Goal: Information Seeking & Learning: Find specific fact

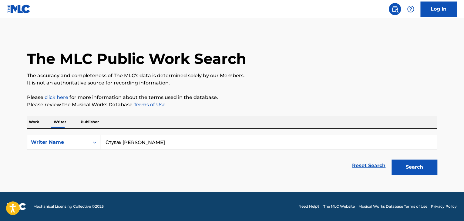
type input "Ступак [PERSON_NAME]"
drag, startPoint x: 404, startPoint y: 171, endPoint x: 401, endPoint y: 168, distance: 4.6
click at [404, 171] on button "Search" at bounding box center [415, 167] width 46 height 15
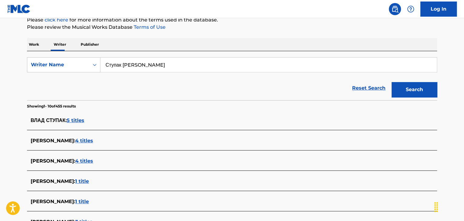
scroll to position [88, 0]
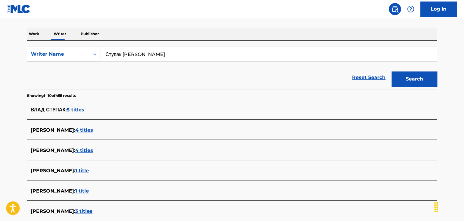
click at [93, 131] on span "4 titles" at bounding box center [84, 130] width 18 height 6
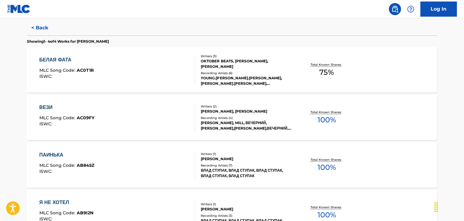
scroll to position [179, 0]
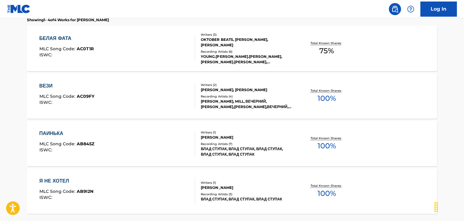
click at [165, 96] on div "ВЕЗИ MLC Song Code : AC09FY ISWC :" at bounding box center [117, 96] width 156 height 27
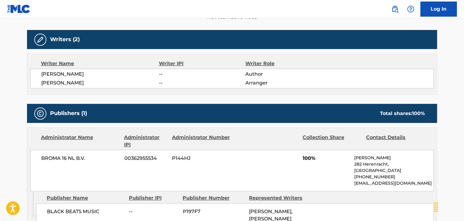
scroll to position [212, 0]
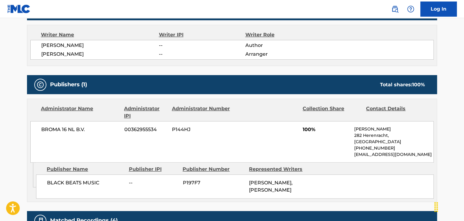
click at [74, 133] on span "BROMA 16 NL B.V." at bounding box center [80, 129] width 79 height 7
copy div "BROMA 16 NL B.V."
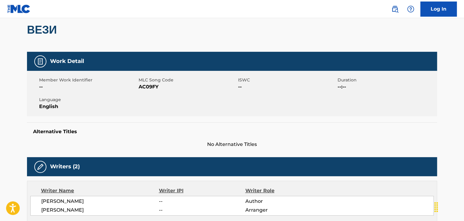
scroll to position [30, 0]
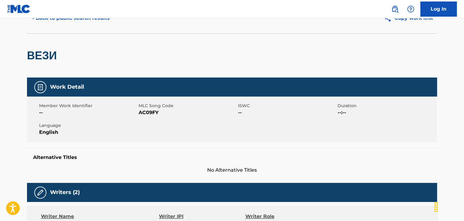
click at [152, 115] on span "AC09FY" at bounding box center [188, 112] width 98 height 7
copy span "AC09FY"
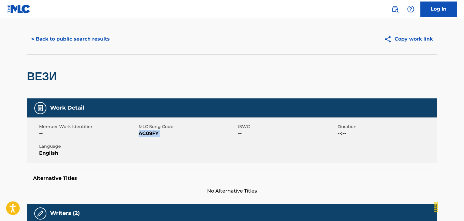
scroll to position [0, 0]
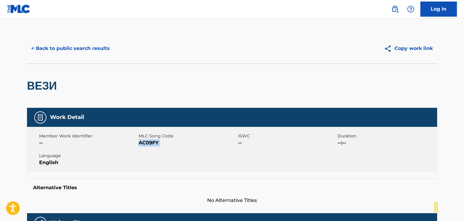
click at [73, 54] on button "< Back to public search results" at bounding box center [70, 48] width 87 height 15
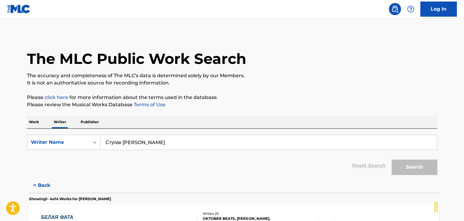
scroll to position [7, 0]
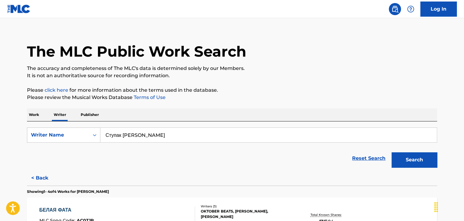
drag, startPoint x: 30, startPoint y: 116, endPoint x: 35, endPoint y: 118, distance: 5.3
click at [30, 116] on p "Work" at bounding box center [34, 115] width 14 height 13
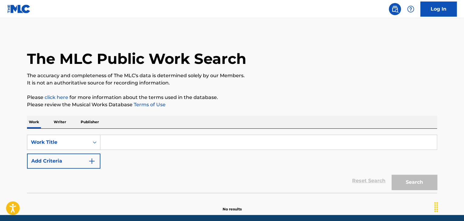
click at [127, 137] on input "Search Form" at bounding box center [268, 142] width 336 height 15
paste input "[DEMOGRAPHIC_DATA]"
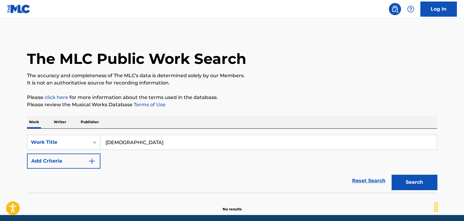
type input "[DEMOGRAPHIC_DATA]"
click at [84, 164] on button "Add Criteria" at bounding box center [63, 161] width 73 height 15
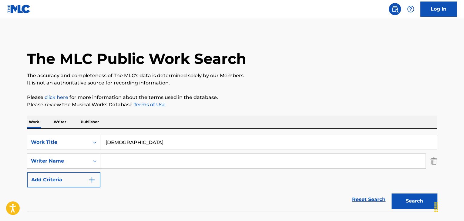
click at [117, 164] on input "Search Form" at bounding box center [262, 161] width 325 height 15
type input "[PERSON_NAME]"
click at [413, 204] on button "Search" at bounding box center [415, 201] width 46 height 15
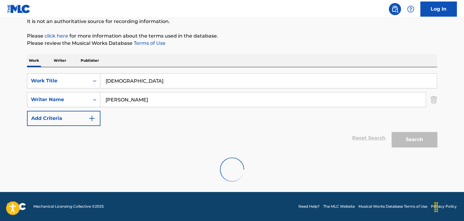
scroll to position [42, 0]
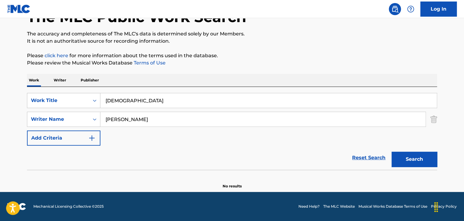
click at [65, 78] on p "Writer" at bounding box center [60, 80] width 16 height 13
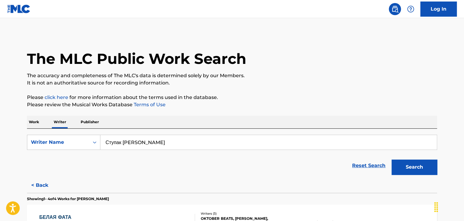
click at [151, 146] on input "Ступак [PERSON_NAME]" at bounding box center [268, 142] width 336 height 15
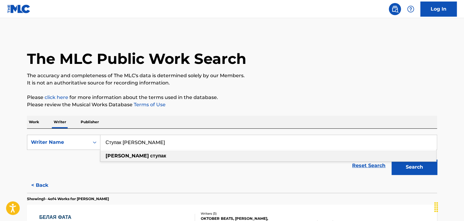
click at [151, 146] on input "Ступак [PERSON_NAME]" at bounding box center [268, 142] width 336 height 15
paste input "іков [PERSON_NAME]"
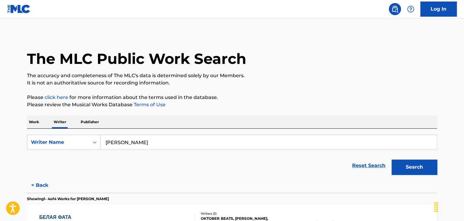
click at [399, 163] on button "Search" at bounding box center [415, 167] width 46 height 15
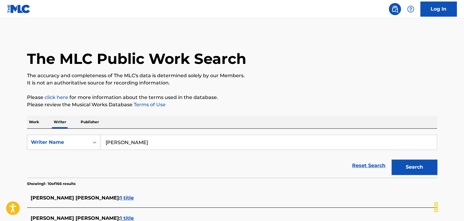
click at [140, 138] on input "[PERSON_NAME]" at bounding box center [268, 142] width 336 height 15
paste input "[PERSON_NAME]"
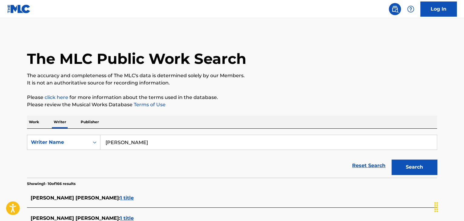
click at [417, 171] on button "Search" at bounding box center [415, 167] width 46 height 15
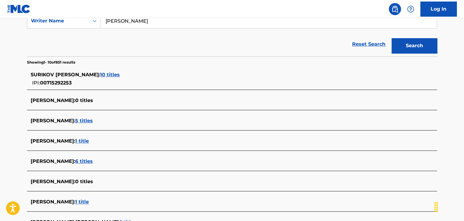
scroll to position [121, 0]
drag, startPoint x: 131, startPoint y: 21, endPoint x: 141, endPoint y: 20, distance: 10.4
click at [141, 20] on input "[PERSON_NAME]" at bounding box center [268, 21] width 336 height 15
click at [135, 22] on input "[PERSON_NAME]" at bounding box center [268, 21] width 336 height 15
drag, startPoint x: 122, startPoint y: 22, endPoint x: 139, endPoint y: 21, distance: 17.0
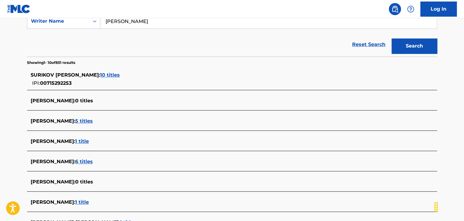
click at [139, 21] on input "[PERSON_NAME]" at bounding box center [268, 21] width 336 height 15
click at [392, 39] on button "Search" at bounding box center [415, 46] width 46 height 15
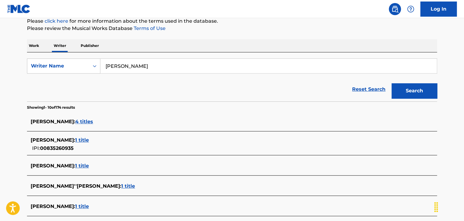
scroll to position [30, 0]
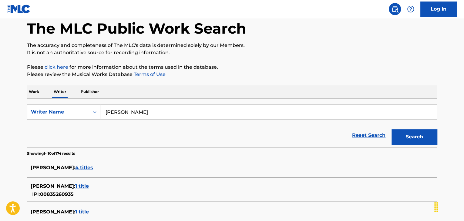
click at [118, 113] on input "[PERSON_NAME]" at bounding box center [268, 112] width 336 height 15
paste input "[PERSON_NAME] [PERSON_NAME]"
click at [403, 136] on button "Search" at bounding box center [415, 137] width 46 height 15
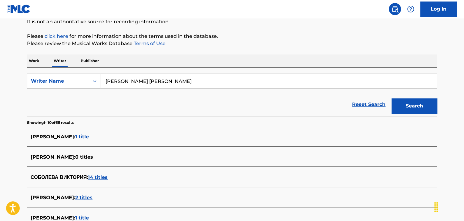
scroll to position [61, 0]
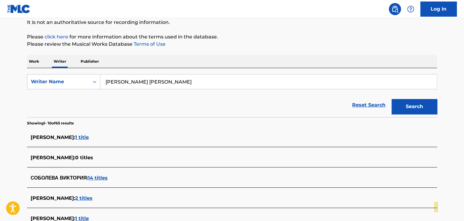
click at [141, 78] on input "[PERSON_NAME] [PERSON_NAME]" at bounding box center [268, 82] width 336 height 15
paste input "ольдман [PERSON_NAME]"
click at [265, 111] on div "Reset Search Search" at bounding box center [232, 105] width 410 height 24
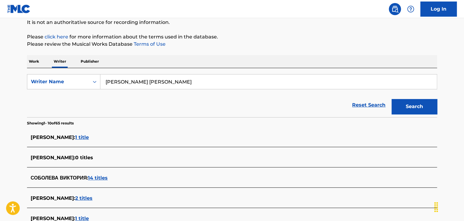
click at [406, 112] on button "Search" at bounding box center [415, 106] width 46 height 15
click at [142, 81] on input "[PERSON_NAME] [PERSON_NAME]" at bounding box center [268, 82] width 336 height 15
paste input "айталов Арам"
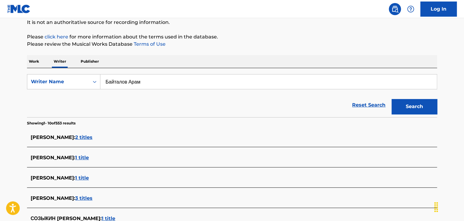
type input "Байталов Арам"
click at [328, 115] on div "Reset Search Search" at bounding box center [232, 105] width 410 height 24
click at [410, 109] on button "Search" at bounding box center [415, 106] width 46 height 15
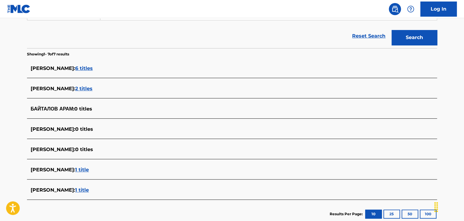
scroll to position [152, 0]
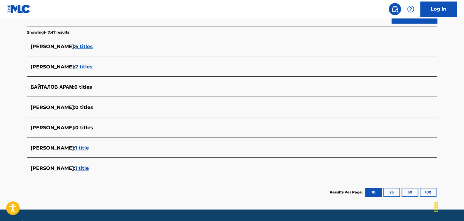
click at [89, 150] on span "1 title" at bounding box center [82, 148] width 14 height 6
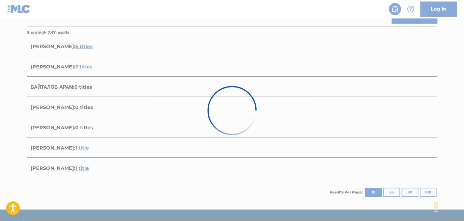
scroll to position [90, 0]
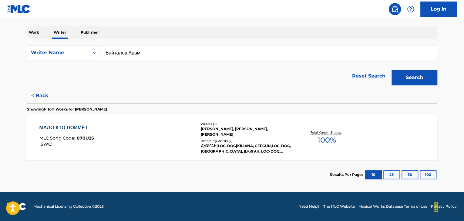
click at [161, 131] on div "МАЛО КТО ПОЙМЁТ MLC Song Code : 070U2S ISWC :" at bounding box center [117, 137] width 156 height 27
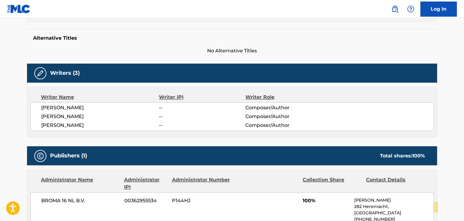
scroll to position [182, 0]
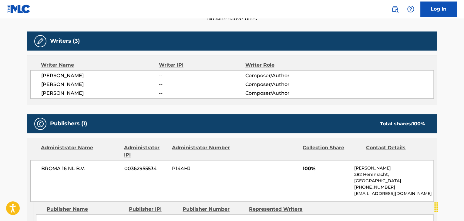
click at [70, 166] on span "BROMA 16 NL B.V." at bounding box center [80, 168] width 79 height 7
copy div "BROMA 16 NL B.V."
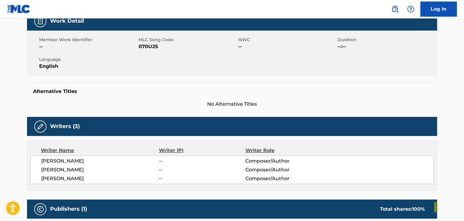
scroll to position [61, 0]
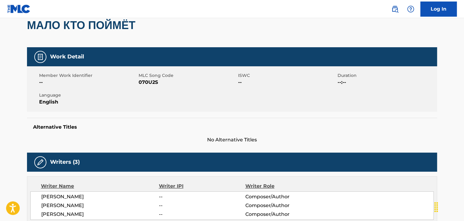
click at [149, 86] on div "Member Work Identifier -- MLC Song Code 070U2S ISWC -- Duration --:-- Language …" at bounding box center [232, 89] width 410 height 46
copy span "070U2S"
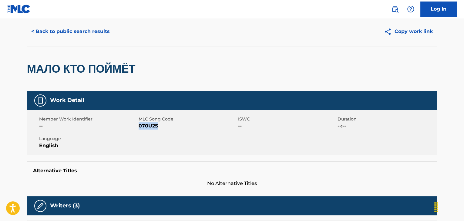
scroll to position [0, 0]
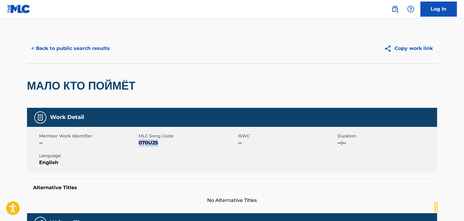
click at [74, 45] on button "< Back to public search results" at bounding box center [70, 48] width 87 height 15
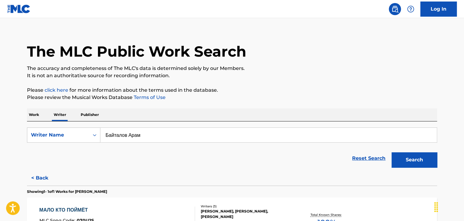
click at [34, 113] on p "Work" at bounding box center [34, 115] width 14 height 13
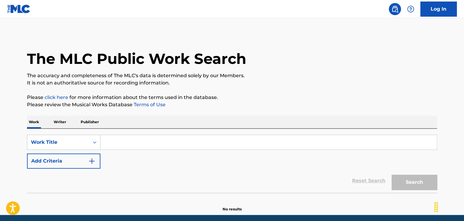
click at [127, 136] on input "Search Form" at bounding box center [268, 142] width 336 height 15
paste input "ONE CALL"
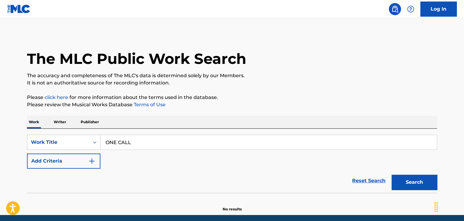
type input "ONE CALL"
drag, startPoint x: 134, startPoint y: 134, endPoint x: 233, endPoint y: 111, distance: 101.8
click at [265, 93] on div "The MLC Public Work Search The accuracy and completeness of The MLC's data is d…" at bounding box center [232, 122] width 425 height 179
click at [87, 159] on button "Add Criteria" at bounding box center [63, 161] width 73 height 15
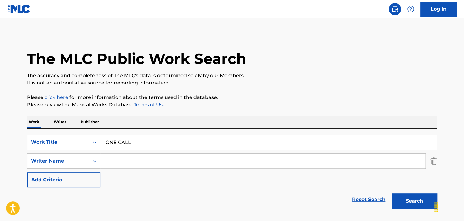
click at [153, 159] on input "Search Form" at bounding box center [262, 161] width 325 height 15
paste input "ONE CALL"
click at [118, 165] on input "ONE CALL" at bounding box center [262, 161] width 325 height 15
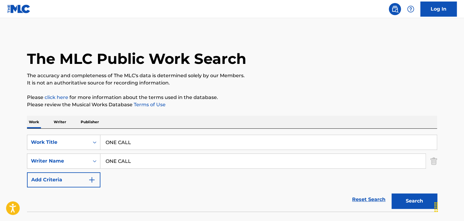
paste input "[PERSON_NAME]"
type input "[PERSON_NAME]"
click at [405, 194] on button "Search" at bounding box center [415, 201] width 46 height 15
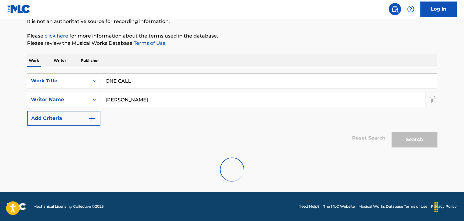
scroll to position [42, 0]
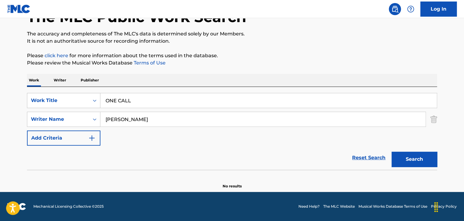
click at [60, 78] on p "Writer" at bounding box center [60, 80] width 16 height 13
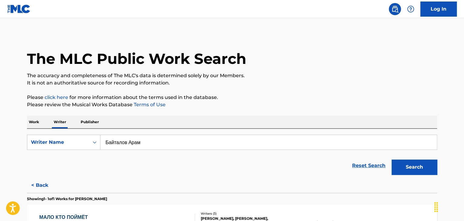
click at [147, 143] on input "Байталов Арам" at bounding box center [268, 142] width 336 height 15
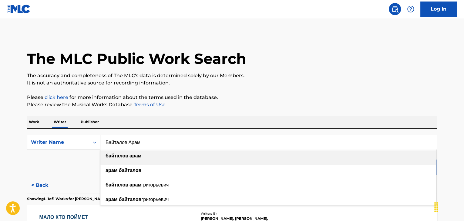
click at [147, 143] on input "Байталов Арам" at bounding box center [268, 142] width 336 height 15
paste input "[PERSON_NAME]"
type input "[PERSON_NAME]"
click at [277, 88] on div "The MLC Public Work Search The accuracy and completeness of The MLC's data is d…" at bounding box center [232, 156] width 425 height 246
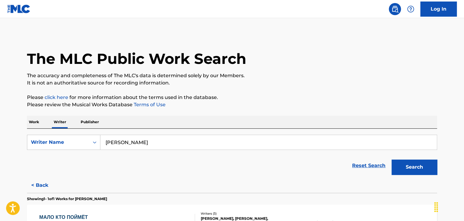
click at [394, 167] on button "Search" at bounding box center [415, 167] width 46 height 15
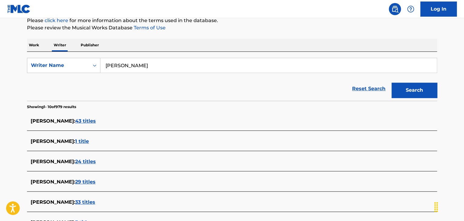
scroll to position [91, 0]
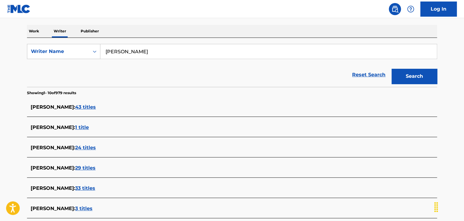
click at [150, 56] on input "[PERSON_NAME]" at bounding box center [268, 51] width 336 height 15
click at [148, 76] on div "Reset Search Search" at bounding box center [232, 75] width 410 height 24
click at [96, 106] on span "43 titles" at bounding box center [85, 107] width 21 height 6
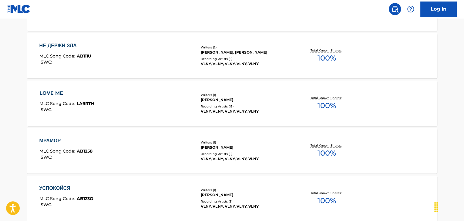
scroll to position [187, 0]
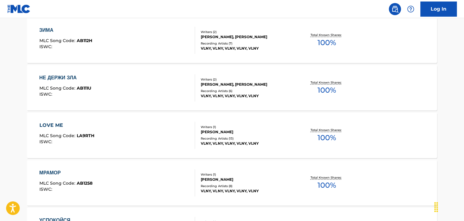
click at [165, 89] on div "НЕ ДЕРЖИ ЗЛА MLC Song Code : AB111U ISWC :" at bounding box center [117, 87] width 156 height 27
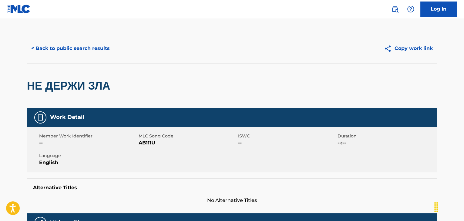
click at [101, 54] on button "< Back to public search results" at bounding box center [70, 48] width 87 height 15
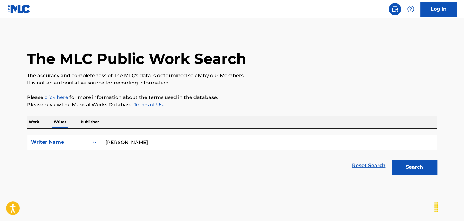
scroll to position [7, 0]
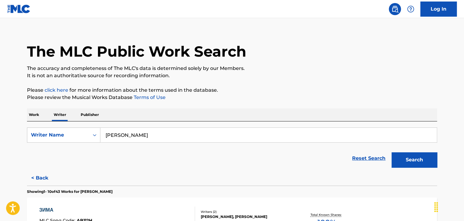
click at [181, 136] on input "[PERSON_NAME]" at bounding box center [268, 135] width 336 height 15
click at [169, 135] on input "[PERSON_NAME]" at bounding box center [268, 135] width 336 height 15
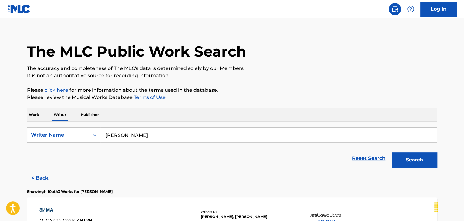
click at [169, 135] on input "[PERSON_NAME]" at bounding box center [268, 135] width 336 height 15
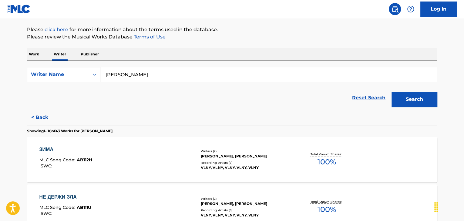
click at [154, 146] on div "ЗИМА MLC Song Code : AB112H ISWC :" at bounding box center [117, 159] width 156 height 27
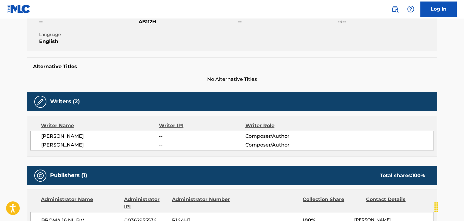
scroll to position [212, 0]
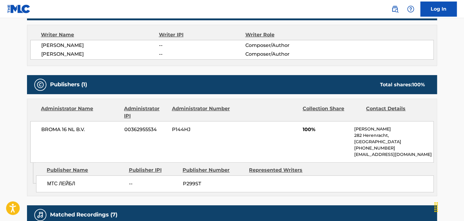
click at [62, 134] on div "BROMA 16 NL B.V. 00362955534 P144HJ 100% [PERSON_NAME][STREET_ADDRESS] [PHONE_N…" at bounding box center [231, 142] width 403 height 42
copy div "BROMA 16 NL B.V."
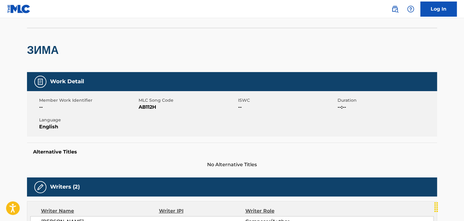
scroll to position [0, 0]
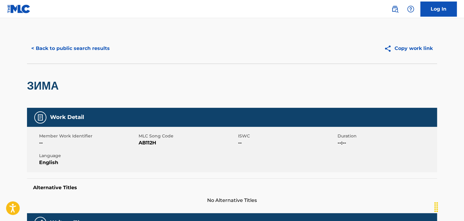
click at [143, 144] on span "AB112H" at bounding box center [188, 143] width 98 height 7
copy span "AB112H"
click at [73, 48] on button "< Back to public search results" at bounding box center [70, 48] width 87 height 15
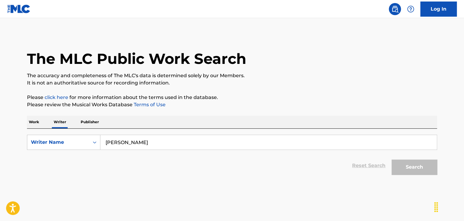
scroll to position [7, 0]
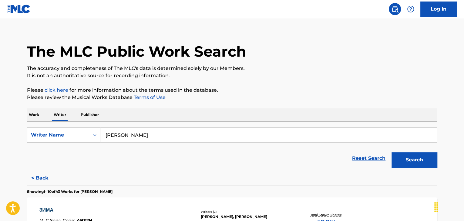
drag, startPoint x: 37, startPoint y: 116, endPoint x: 42, endPoint y: 118, distance: 6.0
click at [37, 116] on p "Work" at bounding box center [34, 115] width 14 height 13
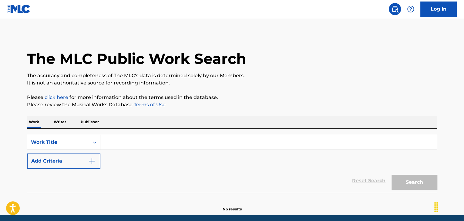
click at [133, 142] on input "Search Form" at bounding box center [268, 142] width 336 height 15
paste input "сдвг"
type input "сдвг"
click at [94, 159] on img "Search Form" at bounding box center [91, 161] width 7 height 7
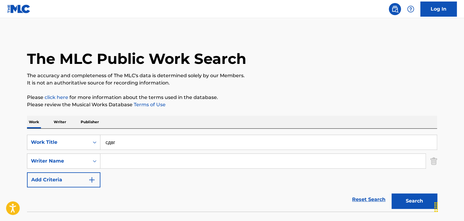
click at [123, 156] on input "Search Form" at bounding box center [262, 161] width 325 height 15
paste input "[PERSON_NAME]"
type input "[PERSON_NAME]"
click at [407, 195] on button "Search" at bounding box center [415, 201] width 46 height 15
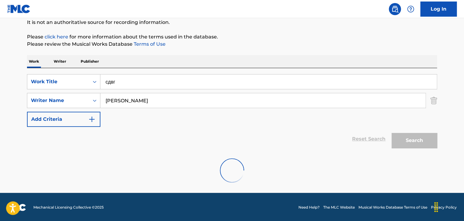
scroll to position [42, 0]
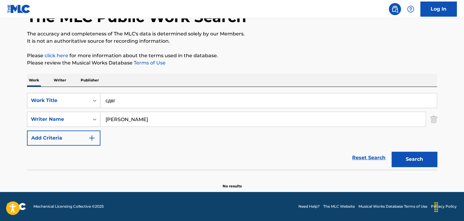
click at [55, 76] on p "Writer" at bounding box center [60, 80] width 16 height 13
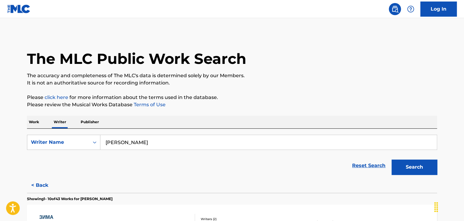
click at [153, 140] on input "[PERSON_NAME]" at bounding box center [268, 142] width 336 height 15
paste input "агарин [PERSON_NAME]"
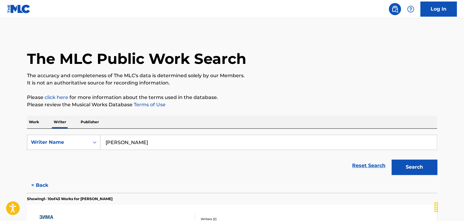
click at [405, 174] on button "Search" at bounding box center [415, 167] width 46 height 15
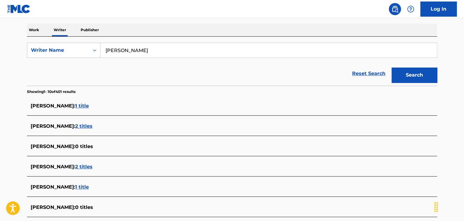
scroll to position [91, 0]
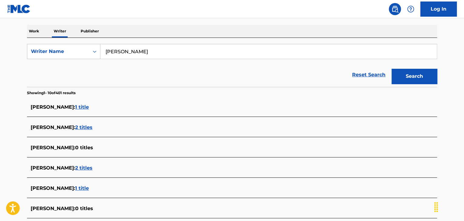
click at [155, 54] on input "[PERSON_NAME]" at bounding box center [268, 51] width 336 height 15
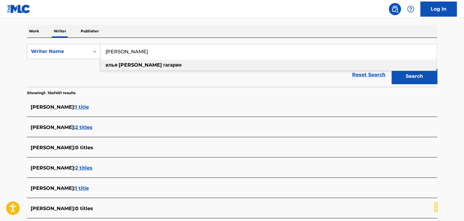
paste input "[PERSON_NAME]"
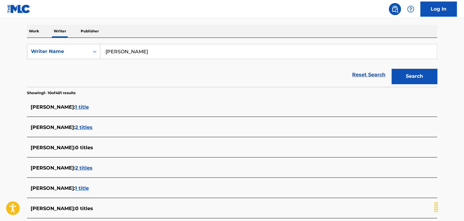
click at [415, 74] on button "Search" at bounding box center [415, 76] width 46 height 15
click at [147, 56] on input "[PERSON_NAME]" at bounding box center [268, 51] width 336 height 15
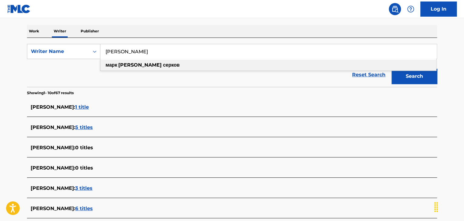
paste input "ономарев [PERSON_NAME]"
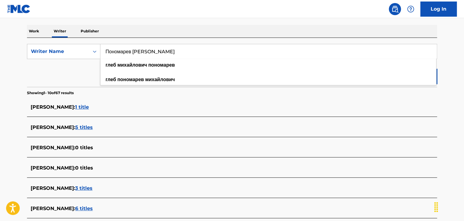
type input "Пономарев [PERSON_NAME]"
click at [432, 94] on section "Showing 1 - 10 of 67 results" at bounding box center [232, 91] width 410 height 9
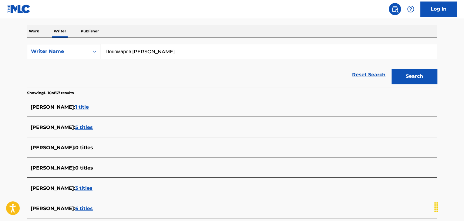
click at [417, 79] on button "Search" at bounding box center [415, 76] width 46 height 15
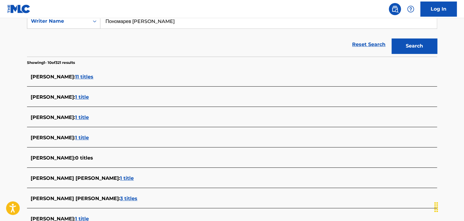
scroll to position [152, 0]
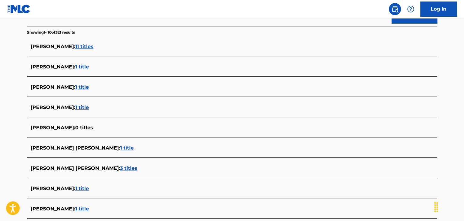
click at [134, 148] on span "1 title" at bounding box center [127, 148] width 14 height 6
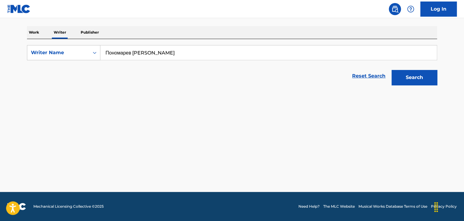
scroll to position [90, 0]
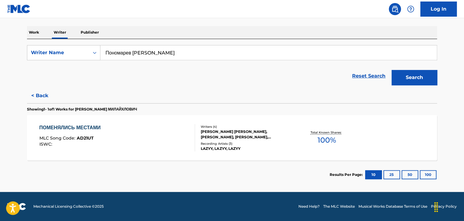
click at [176, 124] on div "ПОМЕНЯЛИСЬ МЕСТАМИ MLC Song Code : AD21UT ISWC :" at bounding box center [117, 137] width 156 height 27
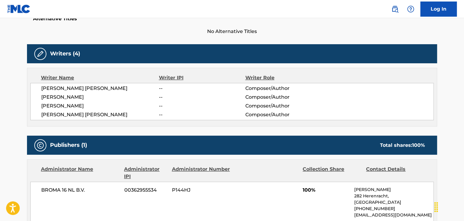
scroll to position [243, 0]
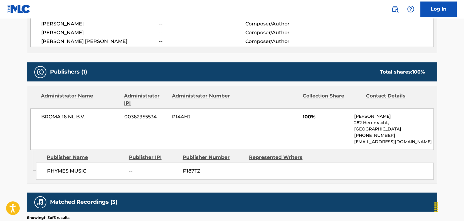
click at [68, 120] on div "BROMA 16 NL B.V. 00362955534 P144HJ 100% [PERSON_NAME][STREET_ADDRESS] [PHONE_N…" at bounding box center [231, 130] width 403 height 42
copy div "BROMA 16 NL B.V."
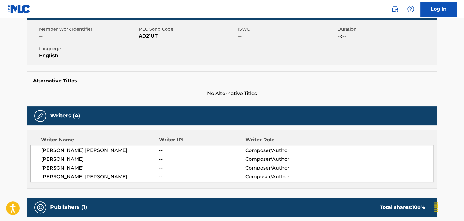
scroll to position [61, 0]
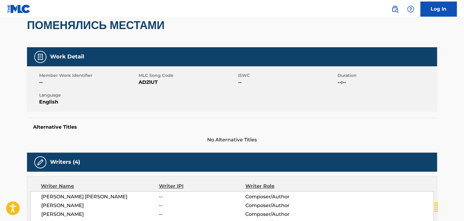
click at [147, 82] on span "AD21UT" at bounding box center [188, 82] width 98 height 7
copy span "AD21UT"
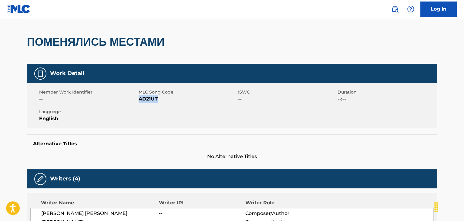
scroll to position [0, 0]
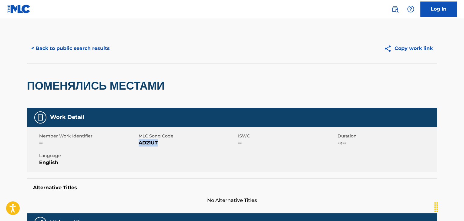
click at [65, 47] on button "< Back to public search results" at bounding box center [70, 48] width 87 height 15
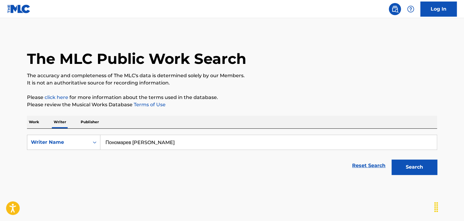
scroll to position [7, 0]
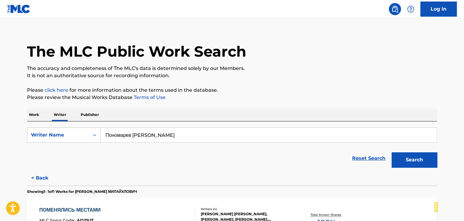
click at [147, 135] on input "Пономарев [PERSON_NAME]" at bounding box center [268, 135] width 336 height 15
paste input "[PERSON_NAME]"
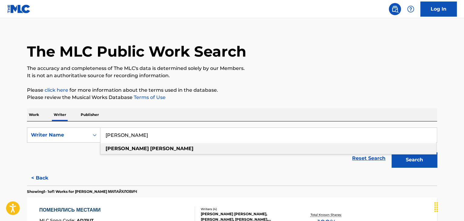
type input "[PERSON_NAME]"
click at [349, 86] on div "The MLC Public Work Search The accuracy and completeness of The MLC's data is d…" at bounding box center [232, 149] width 425 height 246
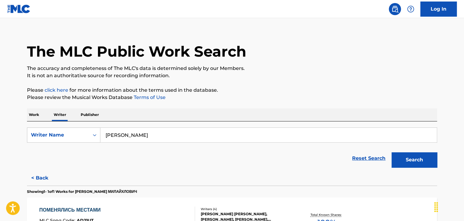
click at [408, 162] on button "Search" at bounding box center [415, 160] width 46 height 15
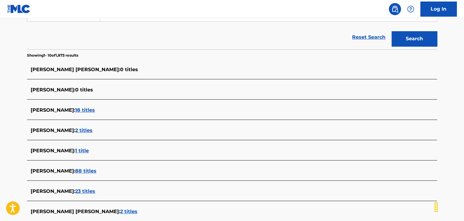
scroll to position [233, 0]
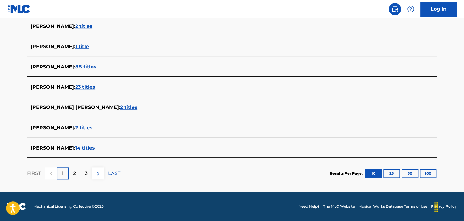
click at [93, 148] on span "14 titles" at bounding box center [85, 148] width 20 height 6
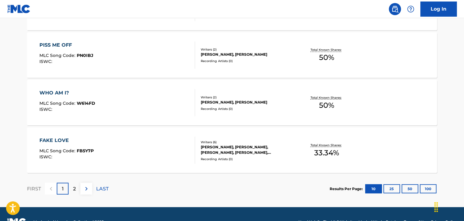
scroll to position [415, 0]
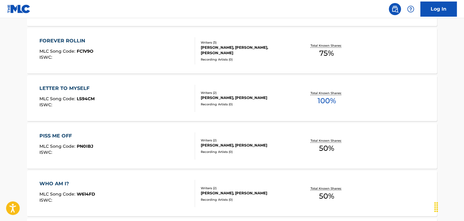
click at [131, 87] on div "LETTER TO MYSELF MLC Song Code : LS94CM ISWC :" at bounding box center [117, 98] width 156 height 27
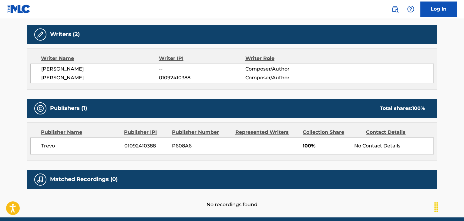
scroll to position [152, 0]
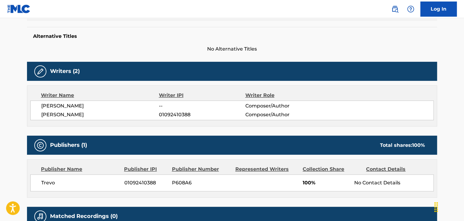
click at [41, 183] on span "Trevo" at bounding box center [80, 183] width 79 height 7
copy div "Trevo"
click at [144, 185] on span "01092410388" at bounding box center [145, 183] width 43 height 7
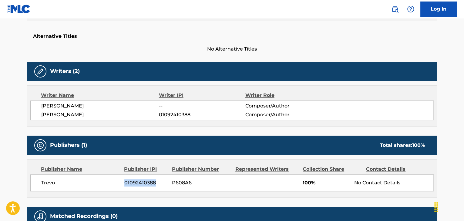
click at [144, 185] on span "01092410388" at bounding box center [145, 183] width 43 height 7
copy span "01092410388"
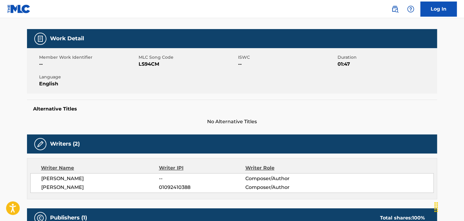
scroll to position [30, 0]
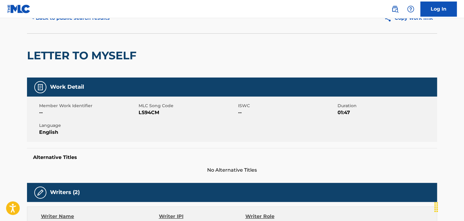
click at [152, 111] on span "LS94CM" at bounding box center [188, 112] width 98 height 7
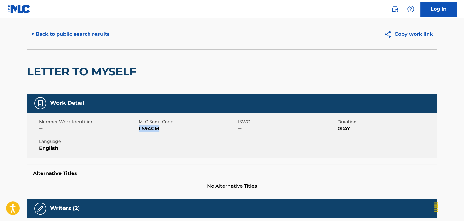
scroll to position [0, 0]
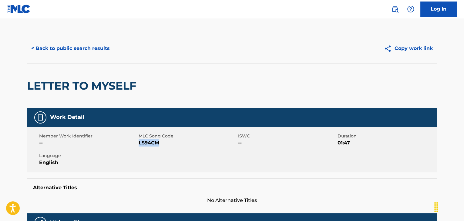
click at [65, 31] on main "< Back to public search results Copy work link LETTER TO MYSELF Work Detail Mem…" at bounding box center [232, 212] width 464 height 388
click at [68, 51] on button "< Back to public search results" at bounding box center [70, 48] width 87 height 15
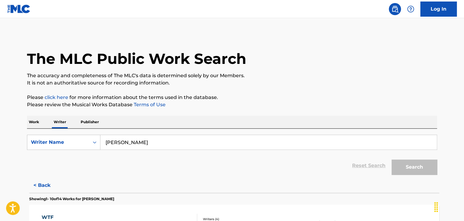
scroll to position [7, 0]
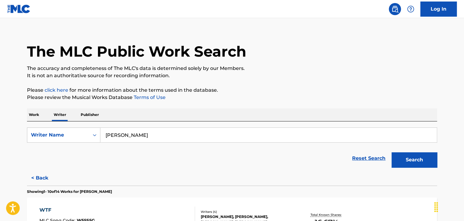
click at [30, 112] on p "Work" at bounding box center [34, 115] width 14 height 13
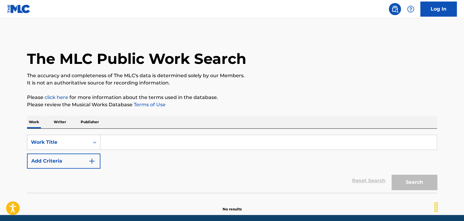
click at [133, 142] on input "Search Form" at bounding box center [268, 142] width 336 height 15
paste input "El Sabr [PERSON_NAME]"
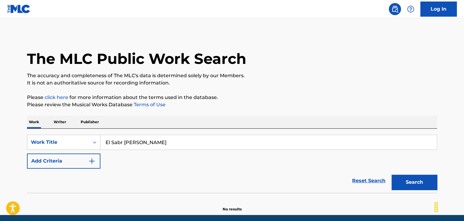
type input "El Sabr [PERSON_NAME]"
click at [392, 175] on button "Search" at bounding box center [415, 182] width 46 height 15
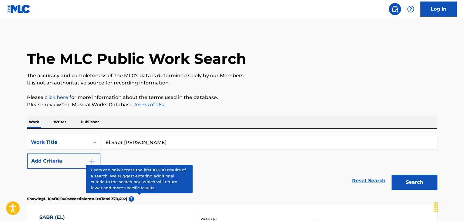
click at [146, 134] on div "SearchWithCriteriaeff340a6-90db-421a-a284-09aa98f57e9f Work Title El Sabr [PERS…" at bounding box center [232, 161] width 410 height 64
click at [62, 123] on p "Writer" at bounding box center [60, 122] width 16 height 13
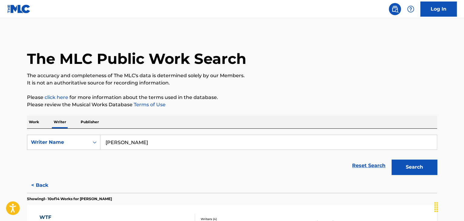
click at [137, 139] on input "[PERSON_NAME]" at bounding box center [268, 142] width 336 height 15
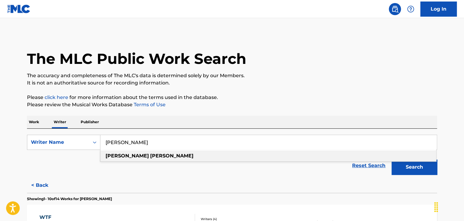
click at [137, 139] on input "[PERSON_NAME]" at bounding box center [268, 142] width 336 height 15
paste input "[PERSON_NAME]"
click at [325, 85] on p "It is not an authoritative source for recording information." at bounding box center [232, 82] width 410 height 7
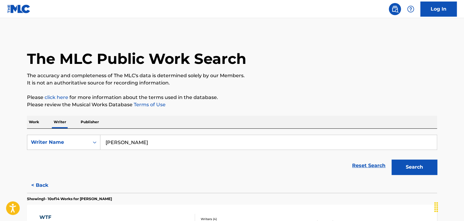
click at [418, 176] on div "Search" at bounding box center [413, 166] width 49 height 24
click at [410, 167] on button "Search" at bounding box center [415, 167] width 46 height 15
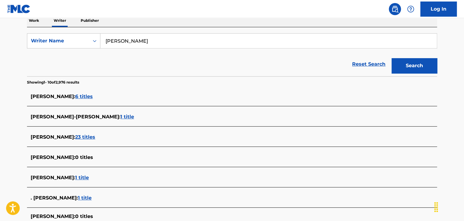
scroll to position [91, 0]
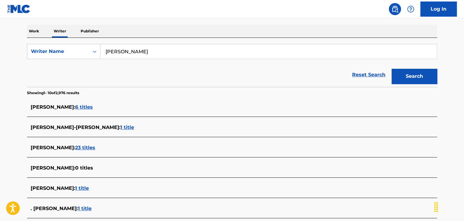
click at [132, 55] on input "[PERSON_NAME]" at bounding box center [268, 51] width 336 height 15
paste input "[PERSON_NAME]"
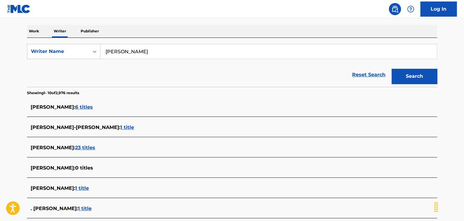
type input "[PERSON_NAME]"
click at [268, 85] on div "Reset Search Search" at bounding box center [232, 75] width 410 height 24
click at [400, 76] on button "Search" at bounding box center [415, 76] width 46 height 15
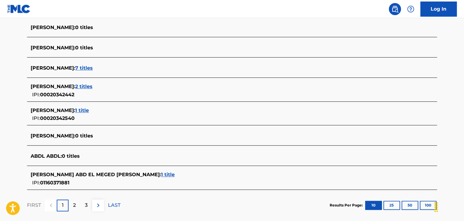
scroll to position [212, 0]
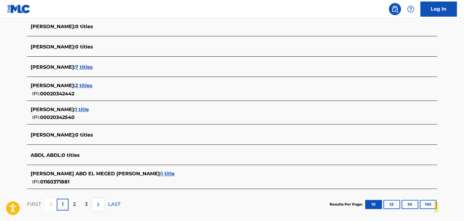
click at [161, 175] on span "1 title" at bounding box center [168, 174] width 14 height 6
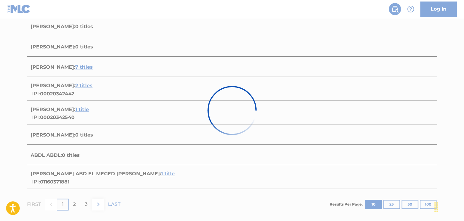
scroll to position [90, 0]
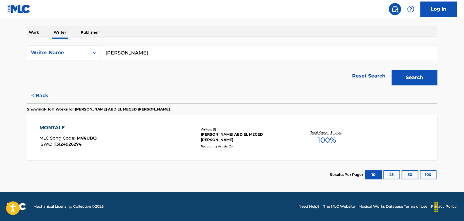
click at [144, 132] on div "MONTALE MLC Song Code : MV4UBQ ISWC : T3124926274" at bounding box center [117, 137] width 156 height 27
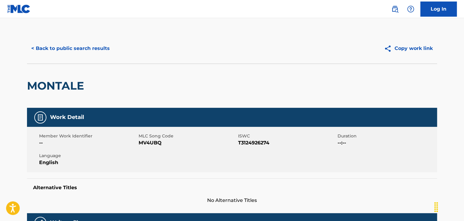
click at [81, 43] on button "< Back to public search results" at bounding box center [70, 48] width 87 height 15
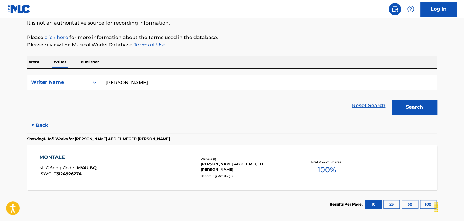
scroll to position [90, 0]
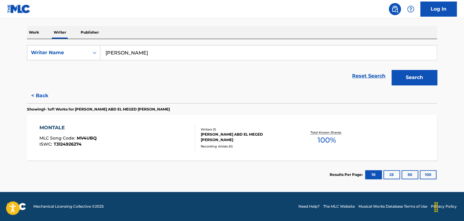
click at [40, 94] on button "< Back" at bounding box center [45, 95] width 36 height 15
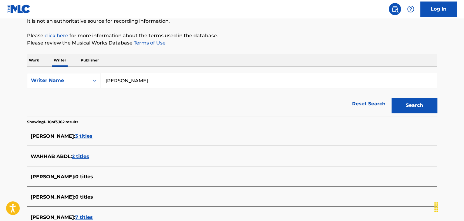
scroll to position [59, 0]
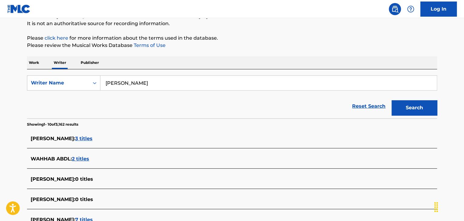
click at [147, 83] on input "[PERSON_NAME]" at bounding box center [268, 83] width 336 height 15
click at [261, 42] on p "Please review the Musical Works Database Terms of Use" at bounding box center [232, 45] width 410 height 7
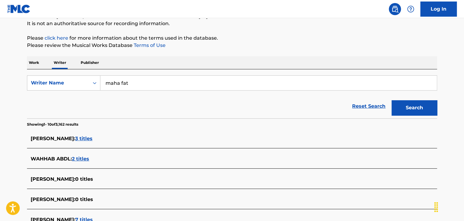
click at [413, 106] on button "Search" at bounding box center [415, 107] width 46 height 15
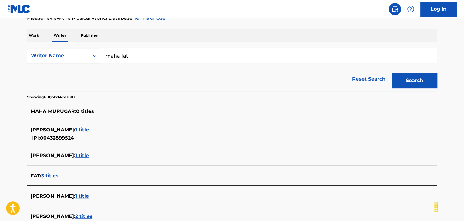
scroll to position [85, 0]
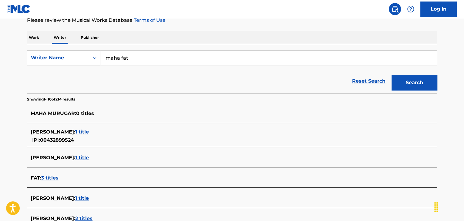
click at [127, 59] on input "maha fat" at bounding box center [268, 58] width 336 height 15
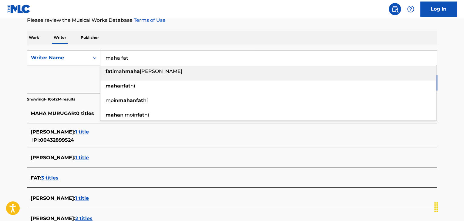
paste input "[PERSON_NAME]"
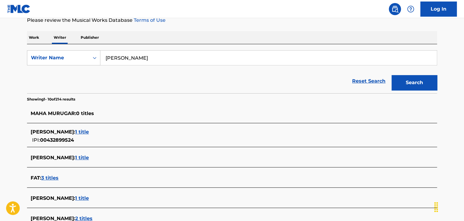
click at [148, 56] on input "[PERSON_NAME]" at bounding box center [268, 58] width 336 height 15
paste input "[PERSON_NAME]"
type input "[PERSON_NAME]"
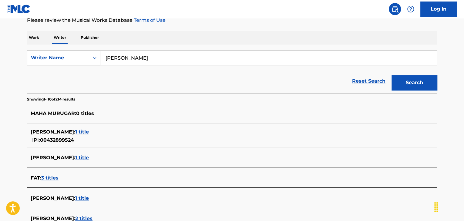
click at [175, 37] on div "Work Writer Publisher" at bounding box center [232, 37] width 410 height 13
click at [400, 83] on button "Search" at bounding box center [415, 82] width 46 height 15
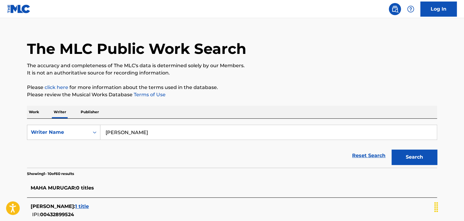
scroll to position [0, 0]
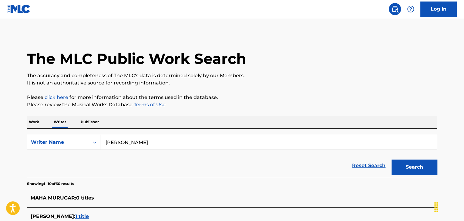
click at [34, 117] on p "Work" at bounding box center [34, 122] width 14 height 13
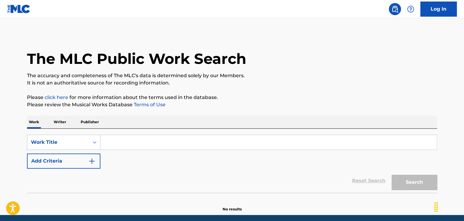
click at [127, 140] on input "Search Form" at bounding box center [268, 142] width 336 height 15
paste input "Ishq Mera"
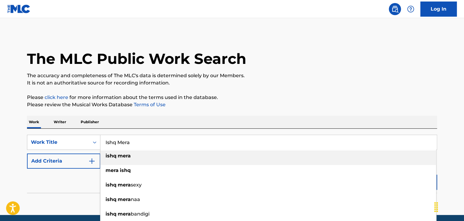
type input "Ishq Mera"
click at [81, 162] on button "Add Criteria" at bounding box center [63, 161] width 73 height 15
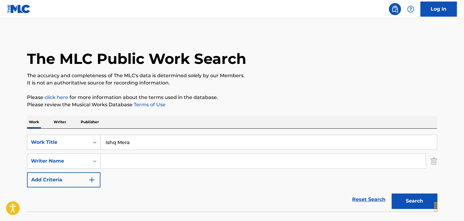
click at [130, 158] on input "Search Form" at bounding box center [262, 161] width 325 height 15
paste input "[PERSON_NAME]"
click at [319, 102] on p "Please review the Musical Works Database Terms of Use" at bounding box center [232, 104] width 410 height 7
click at [410, 197] on button "Search" at bounding box center [415, 201] width 46 height 15
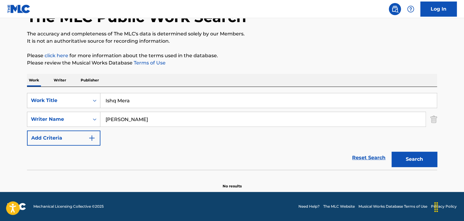
click at [121, 121] on input "[PERSON_NAME]" at bounding box center [262, 119] width 325 height 15
paste input "[PERSON_NAME]"
type input "[PERSON_NAME]"
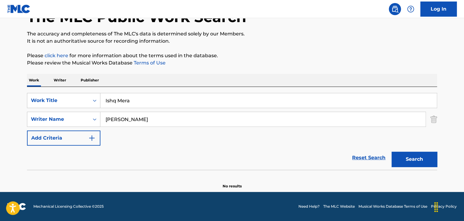
click at [424, 159] on button "Search" at bounding box center [415, 159] width 46 height 15
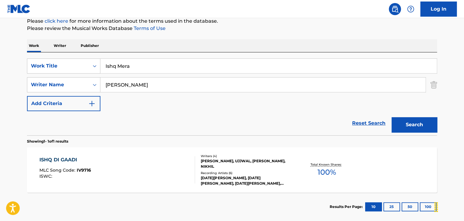
scroll to position [103, 0]
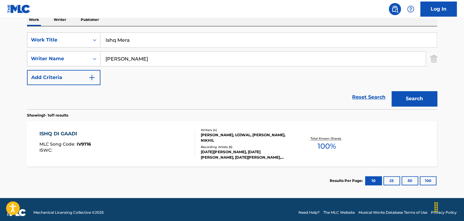
click at [135, 139] on div "ISHQ DI GAADI MLC Song Code : IV9716 ISWC :" at bounding box center [117, 143] width 156 height 27
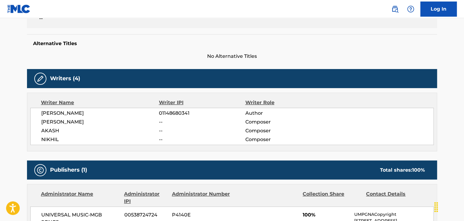
scroll to position [182, 0]
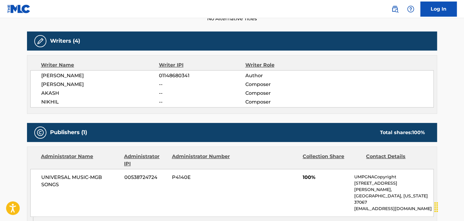
click at [81, 74] on span "[PERSON_NAME]" at bounding box center [100, 75] width 118 height 7
click at [161, 76] on span "01148680341" at bounding box center [202, 75] width 86 height 7
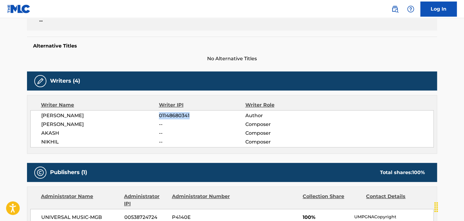
scroll to position [91, 0]
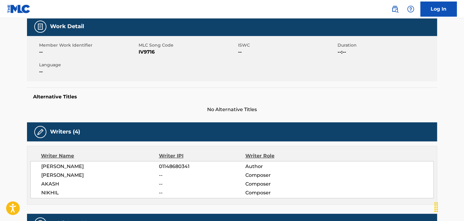
click at [147, 54] on span "IV9716" at bounding box center [188, 52] width 98 height 7
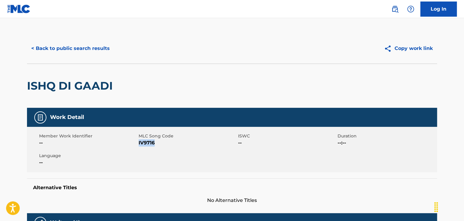
scroll to position [0, 0]
click at [83, 50] on button "< Back to public search results" at bounding box center [70, 48] width 87 height 15
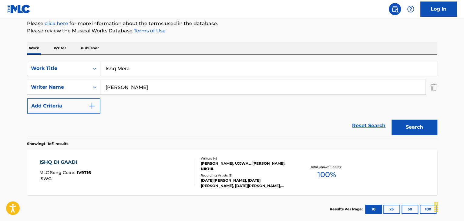
click at [62, 49] on p "Writer" at bounding box center [60, 48] width 16 height 13
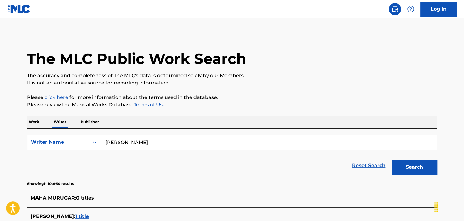
click at [144, 142] on input "[PERSON_NAME]" at bounding box center [268, 142] width 336 height 15
paste input "ukund Suryawansh"
type input "[PERSON_NAME]"
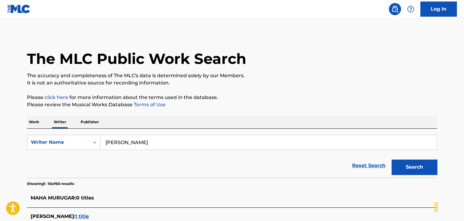
drag, startPoint x: 296, startPoint y: 95, endPoint x: 306, endPoint y: 102, distance: 12.4
click at [399, 165] on button "Search" at bounding box center [415, 167] width 46 height 15
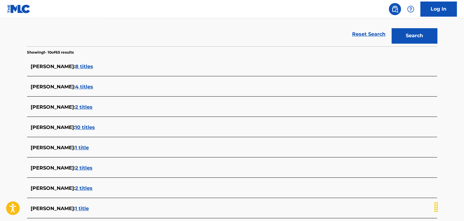
scroll to position [121, 0]
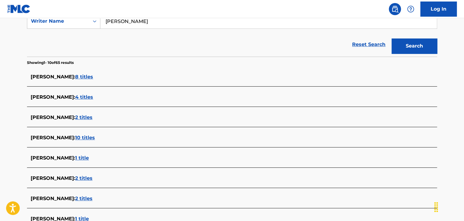
click at [93, 97] on span "4 titles" at bounding box center [84, 97] width 18 height 6
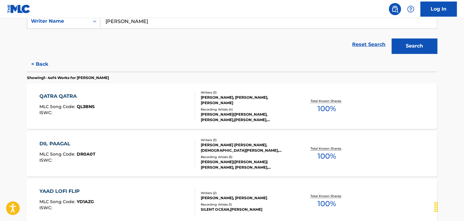
scroll to position [152, 0]
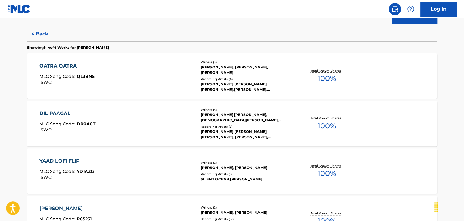
click at [158, 77] on div "QATRA QATRA MLC Song Code : QL3BNS ISWC :" at bounding box center [117, 75] width 156 height 27
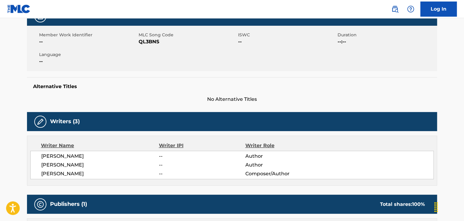
scroll to position [91, 0]
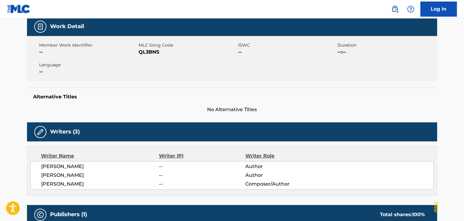
click at [150, 54] on span "QL3BNS" at bounding box center [188, 52] width 98 height 7
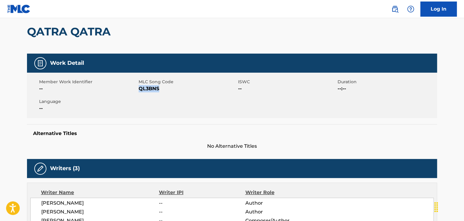
scroll to position [0, 0]
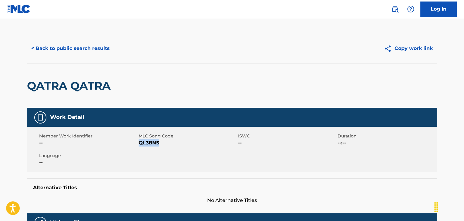
click at [93, 46] on button "< Back to public search results" at bounding box center [70, 48] width 87 height 15
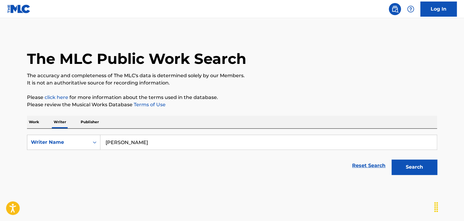
scroll to position [7, 0]
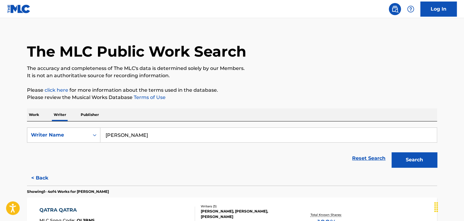
click at [131, 123] on div "SearchWithCriteria7e330512-319b-466c-b899-42d6667a5d8e Writer Name [PERSON_NAME…" at bounding box center [232, 146] width 410 height 49
click at [136, 139] on input "[PERSON_NAME]" at bounding box center [268, 135] width 336 height 15
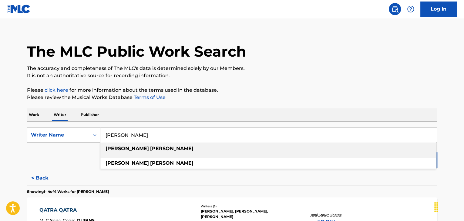
paste input "Cristhofer [PERSON_NAME] [PERSON_NAME]"
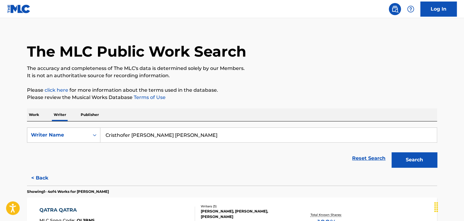
type input "Cristhofer [PERSON_NAME] [PERSON_NAME]"
click at [392, 153] on button "Search" at bounding box center [415, 160] width 46 height 15
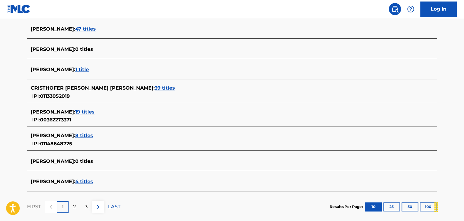
scroll to position [220, 0]
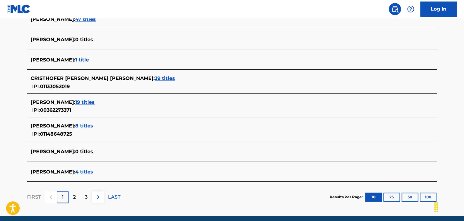
click at [155, 78] on span "39 titles" at bounding box center [165, 79] width 20 height 6
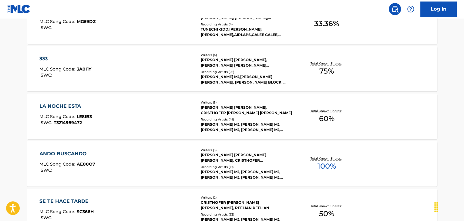
scroll to position [280, 0]
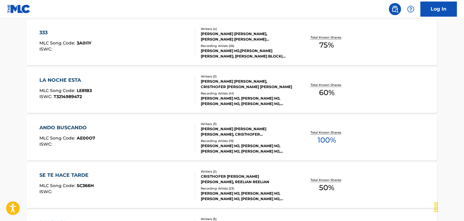
click at [260, 126] on div "Writers ( 3 )" at bounding box center [247, 124] width 92 height 5
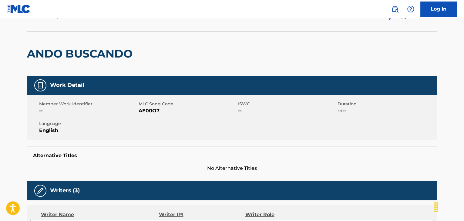
scroll to position [30, 0]
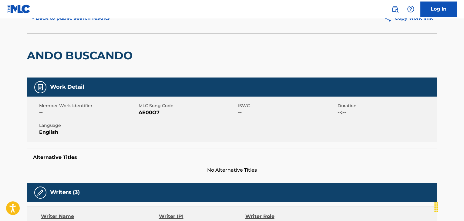
click at [77, 17] on nav "Log In" at bounding box center [232, 9] width 464 height 18
click at [91, 20] on button "< Back to public search results" at bounding box center [70, 18] width 87 height 15
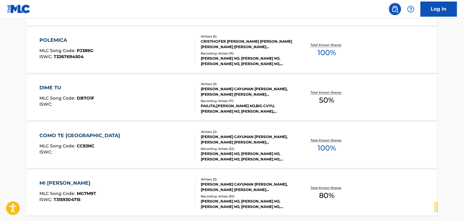
scroll to position [485, 0]
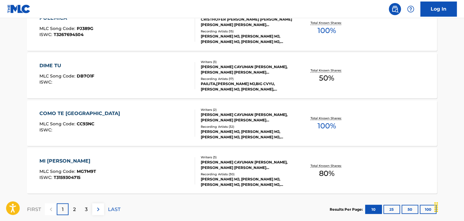
click at [175, 118] on div "COMO TE VA MLC Song Code : CC93NC ISWC :" at bounding box center [117, 123] width 156 height 27
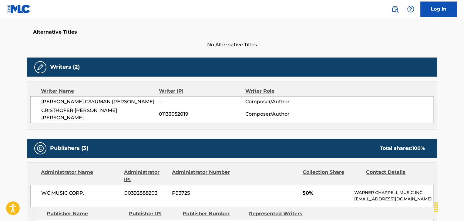
scroll to position [121, 0]
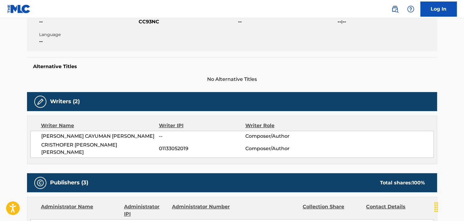
click at [75, 144] on span "CRISTHOFER [PERSON_NAME] [PERSON_NAME]" at bounding box center [100, 149] width 118 height 15
click at [186, 145] on span "01133052019" at bounding box center [202, 148] width 86 height 7
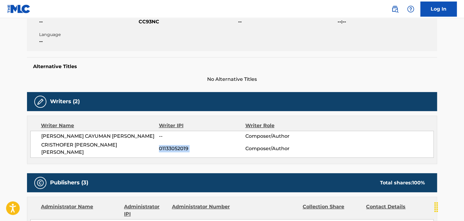
click at [186, 145] on span "01133052019" at bounding box center [202, 148] width 86 height 7
click at [147, 23] on span "CC93NC" at bounding box center [188, 21] width 98 height 7
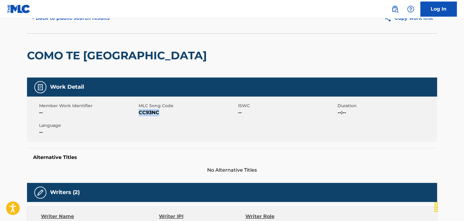
scroll to position [0, 0]
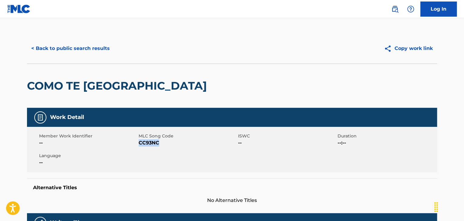
click at [72, 46] on button "< Back to public search results" at bounding box center [70, 48] width 87 height 15
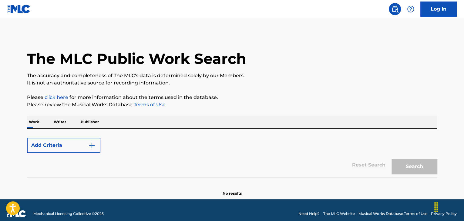
scroll to position [7, 0]
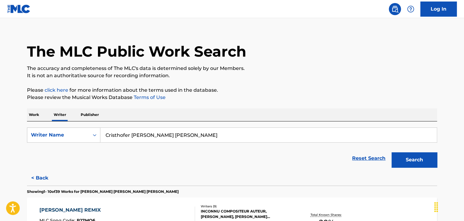
click at [29, 112] on p "Work" at bounding box center [34, 115] width 14 height 13
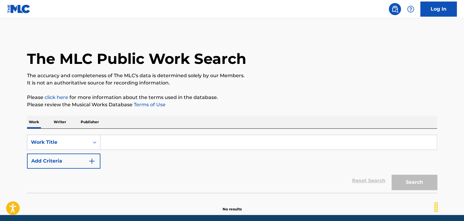
click at [133, 148] on input "Search Form" at bounding box center [268, 142] width 336 height 15
paste input "Drug Dealer Injects His [MEDICAL_DATA]"
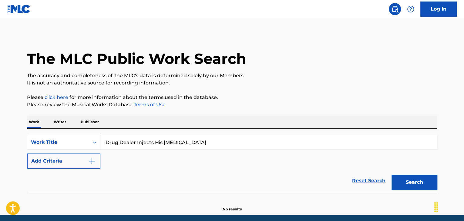
type input "Drug Dealer Injects His [MEDICAL_DATA]"
click at [392, 175] on button "Search" at bounding box center [415, 182] width 46 height 15
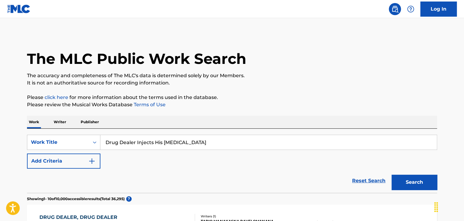
drag, startPoint x: 56, startPoint y: 119, endPoint x: 59, endPoint y: 122, distance: 4.1
click at [56, 119] on p "Writer" at bounding box center [60, 122] width 16 height 13
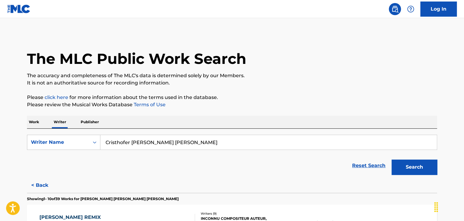
click at [132, 141] on input "Cristhofer [PERSON_NAME] [PERSON_NAME]" at bounding box center [268, 142] width 336 height 15
paste input "[PERSON_NAME]"
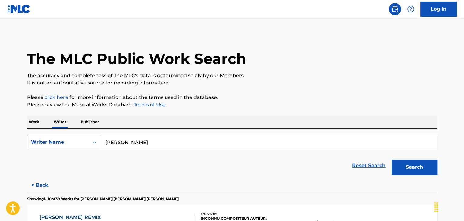
click at [412, 168] on button "Search" at bounding box center [415, 167] width 46 height 15
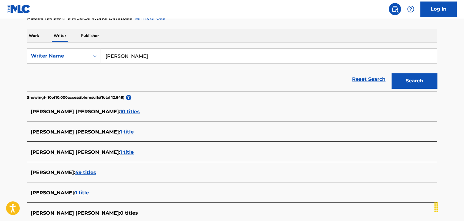
scroll to position [58, 0]
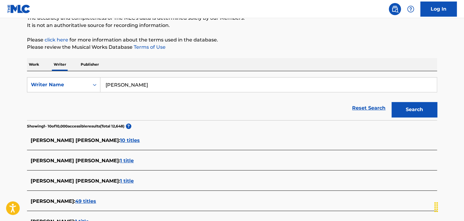
click at [126, 78] on input "[PERSON_NAME]" at bounding box center [268, 85] width 336 height 15
paste input "King Bass IV"
type input "[PERSON_NAME] Bass IV"
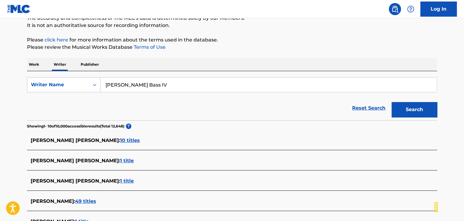
click at [277, 102] on div "Reset Search Search" at bounding box center [232, 108] width 410 height 24
click at [410, 109] on button "Search" at bounding box center [415, 109] width 46 height 15
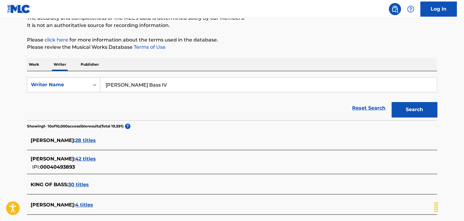
click at [81, 157] on span "42 titles" at bounding box center [85, 159] width 21 height 6
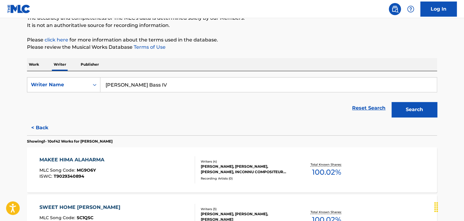
scroll to position [0, 0]
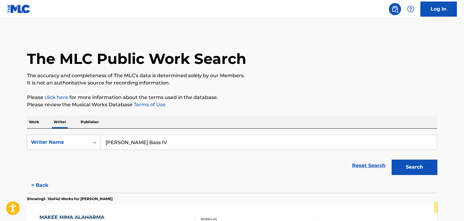
drag, startPoint x: 37, startPoint y: 124, endPoint x: 40, endPoint y: 126, distance: 4.0
click at [37, 124] on p "Work" at bounding box center [34, 122] width 14 height 13
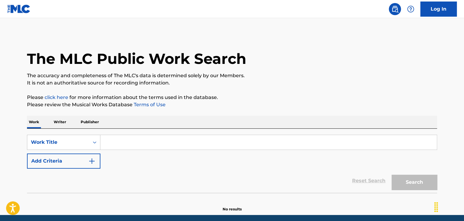
click at [133, 141] on input "Search Form" at bounding box center [268, 142] width 336 height 15
paste input "GUCCI BELT"
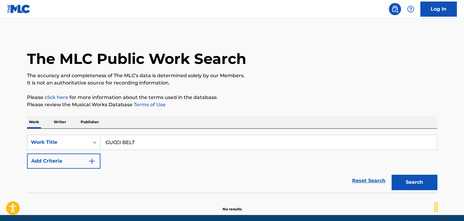
type input "GUCCI BELT"
click at [139, 158] on div "SearchWithCriteriaeff340a6-90db-421a-a284-09aa98f57e9f Work Title GUCCI BELT Ad…" at bounding box center [232, 152] width 410 height 34
click at [86, 163] on button "Add Criteria" at bounding box center [63, 161] width 73 height 15
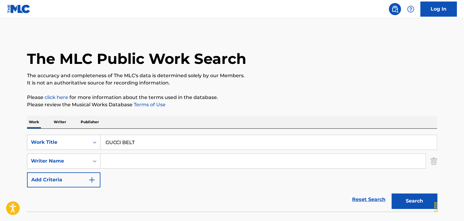
click at [135, 161] on input "Search Form" at bounding box center [262, 161] width 325 height 15
type input "[PERSON_NAME]"
click at [417, 200] on button "Search" at bounding box center [415, 201] width 46 height 15
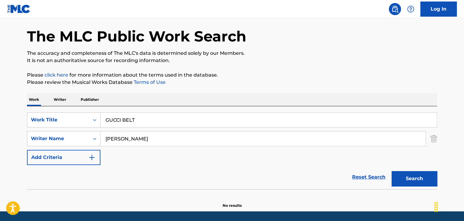
scroll to position [42, 0]
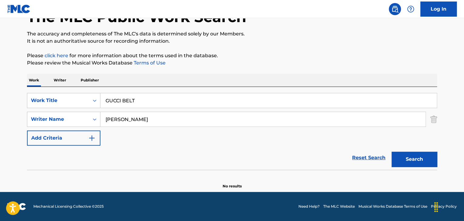
click at [59, 83] on p "Writer" at bounding box center [60, 80] width 16 height 13
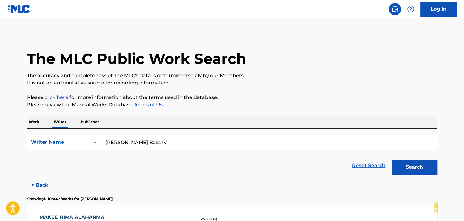
click at [140, 144] on input "[PERSON_NAME] Bass IV" at bounding box center [268, 142] width 336 height 15
paste input "[PERSON_NAME]"
type input "[PERSON_NAME]"
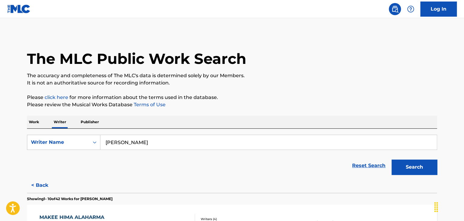
click at [403, 169] on button "Search" at bounding box center [415, 167] width 46 height 15
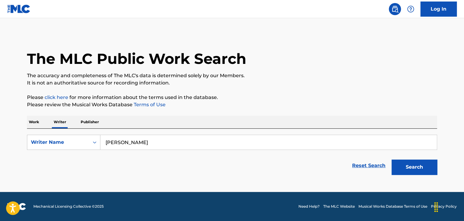
click at [147, 143] on input "[PERSON_NAME]" at bounding box center [268, 142] width 336 height 15
click at [34, 122] on p "Work" at bounding box center [34, 122] width 14 height 13
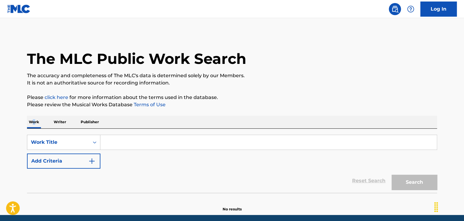
click at [133, 148] on input "Search Form" at bounding box center [268, 142] width 336 height 15
paste input "Beautiful Day"
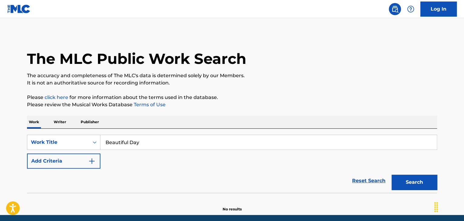
type input "Beautiful Day"
click at [87, 160] on button "Add Criteria" at bounding box center [63, 161] width 73 height 15
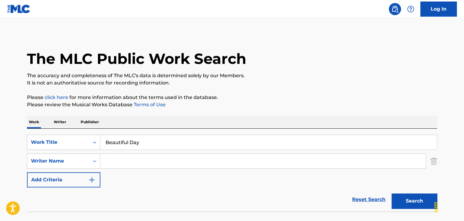
click at [126, 159] on input "Search Form" at bounding box center [262, 161] width 325 height 15
paste input "Igbegaoluwa [PERSON_NAME]"
type input "Igbegaoluwa [PERSON_NAME]"
click at [410, 194] on button "Search" at bounding box center [415, 201] width 46 height 15
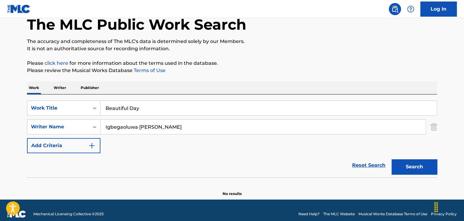
scroll to position [42, 0]
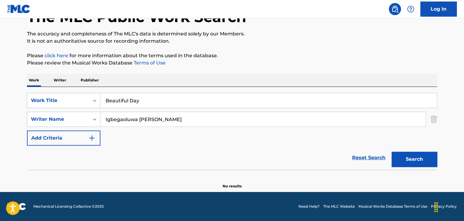
click at [62, 76] on p "Writer" at bounding box center [60, 80] width 16 height 13
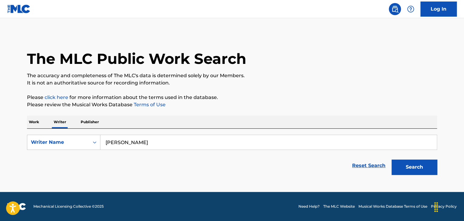
click at [142, 133] on div "SearchWithCriteria7e330512-319b-466c-b899-42d6667a5d8e Writer Name [PERSON_NAME…" at bounding box center [232, 153] width 410 height 49
click at [147, 140] on input "[PERSON_NAME]" at bounding box center [268, 142] width 336 height 15
click at [154, 142] on input "[PERSON_NAME]" at bounding box center [268, 142] width 336 height 15
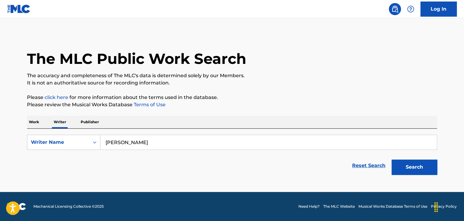
click at [154, 142] on input "[PERSON_NAME]" at bounding box center [268, 142] width 336 height 15
paste input "Igbegaoluwa [PERSON_NAME]"
type input "Igbegaoluwa [PERSON_NAME]"
click at [230, 120] on div "Work Writer Publisher" at bounding box center [232, 122] width 410 height 13
click at [423, 176] on div "Search" at bounding box center [413, 166] width 49 height 24
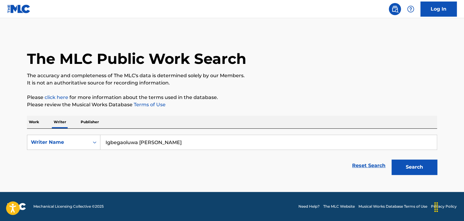
click at [406, 164] on button "Search" at bounding box center [415, 167] width 46 height 15
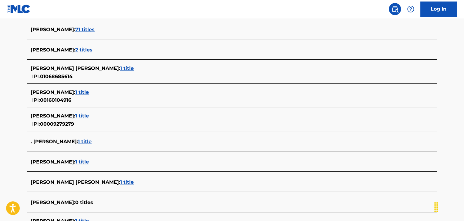
scroll to position [182, 0]
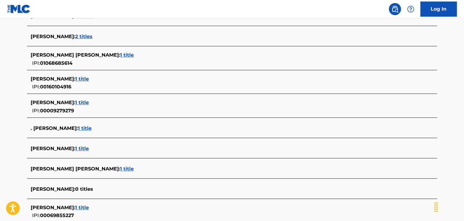
click at [89, 147] on span "1 title" at bounding box center [82, 149] width 14 height 6
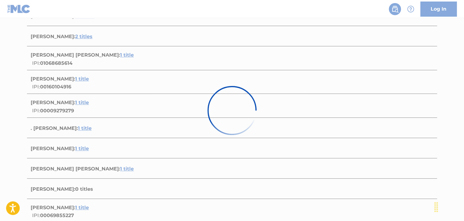
scroll to position [90, 0]
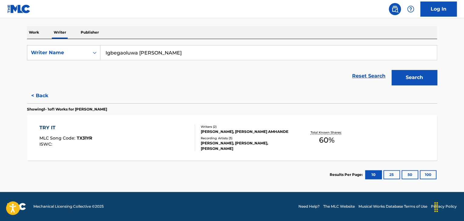
click at [173, 133] on div "TRY IT MLC Song Code : TX31YR ISWC :" at bounding box center [117, 137] width 156 height 27
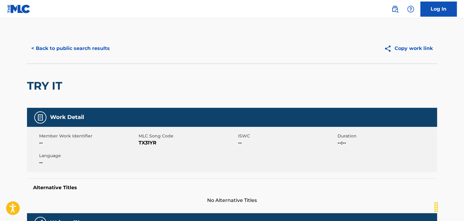
click at [58, 52] on button "< Back to public search results" at bounding box center [70, 48] width 87 height 15
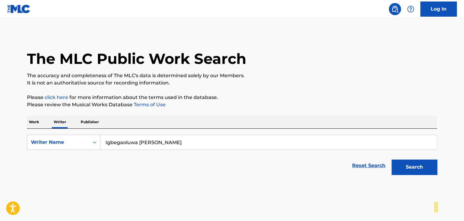
scroll to position [7, 0]
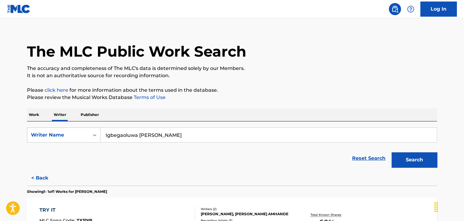
drag, startPoint x: 166, startPoint y: 134, endPoint x: 211, endPoint y: 136, distance: 44.6
click at [213, 136] on input "Igbegaoluwa [PERSON_NAME]" at bounding box center [268, 135] width 336 height 15
click at [392, 153] on button "Search" at bounding box center [415, 160] width 46 height 15
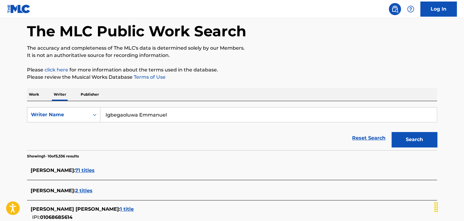
scroll to position [0, 0]
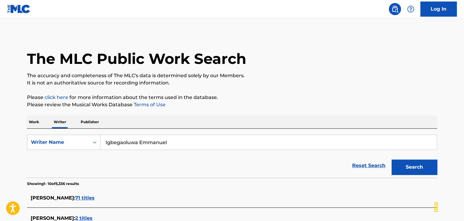
click at [141, 137] on input "Igbegaoluwa Emmanuel" at bounding box center [268, 142] width 336 height 15
paste input "Big Klef"
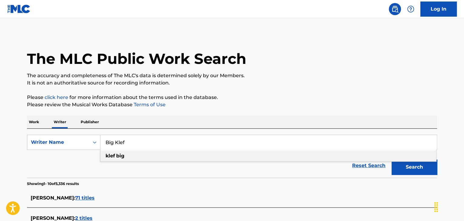
click at [407, 171] on button "Search" at bounding box center [415, 167] width 46 height 15
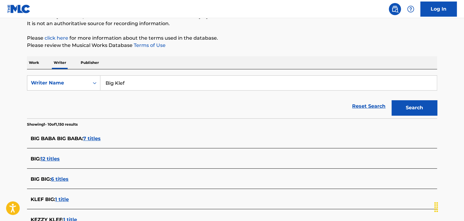
scroll to position [24, 0]
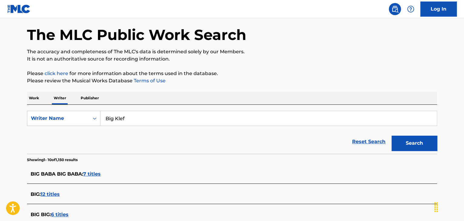
click at [116, 117] on input "Big Klef" at bounding box center [268, 118] width 336 height 15
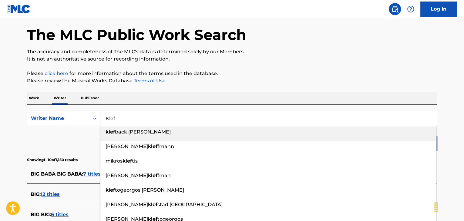
click at [116, 118] on input "Klef" at bounding box center [268, 118] width 336 height 15
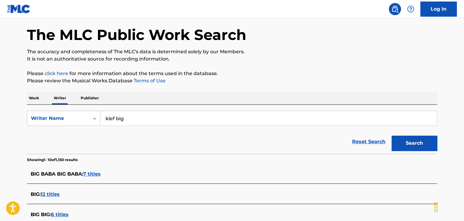
type input "klef big"
click at [414, 146] on button "Search" at bounding box center [415, 143] width 46 height 15
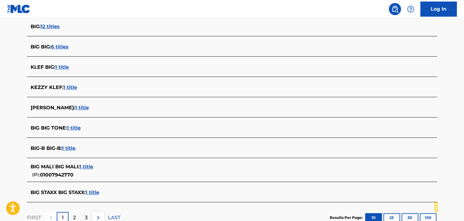
scroll to position [206, 0]
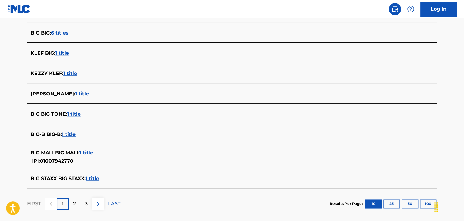
click at [59, 54] on span "1 title" at bounding box center [62, 53] width 14 height 6
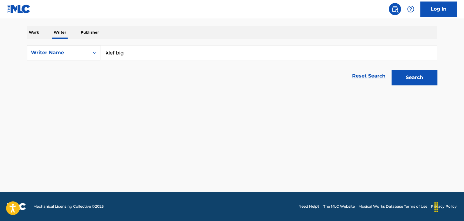
scroll to position [90, 0]
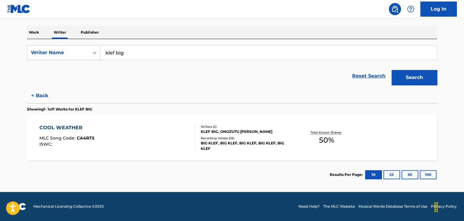
click at [164, 141] on div "COOL WEATHER MLC Song Code : CA4RT5 ISWC :" at bounding box center [117, 137] width 156 height 27
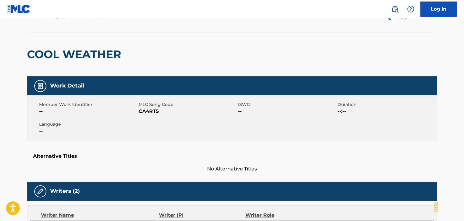
scroll to position [30, 0]
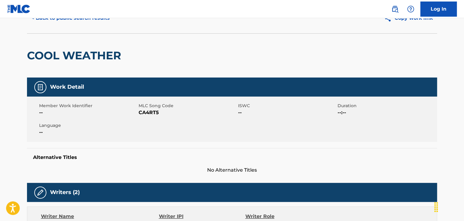
click at [152, 114] on span "CA4RT5" at bounding box center [188, 112] width 98 height 7
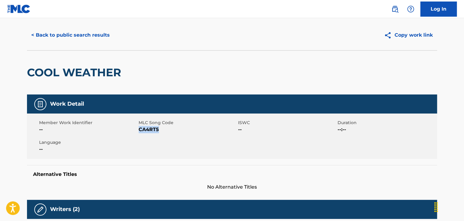
scroll to position [0, 0]
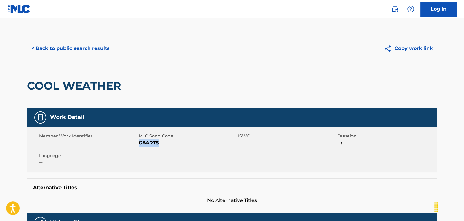
click at [83, 51] on button "< Back to public search results" at bounding box center [70, 48] width 87 height 15
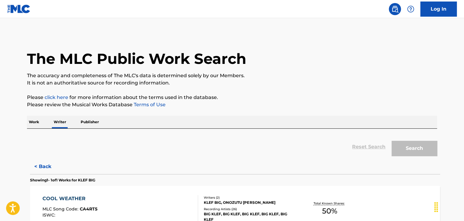
scroll to position [7, 0]
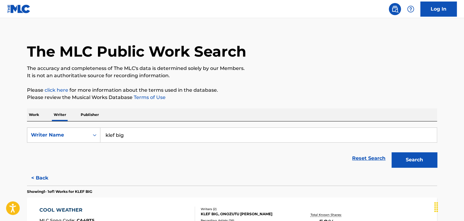
click at [35, 111] on p "Work" at bounding box center [34, 115] width 14 height 13
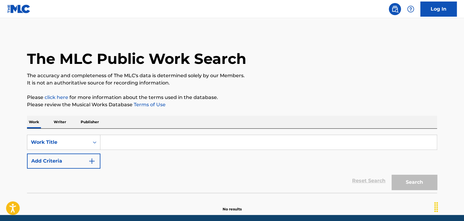
click at [120, 145] on input "Search Form" at bounding box center [268, 142] width 336 height 15
paste input "Brotherkupa"
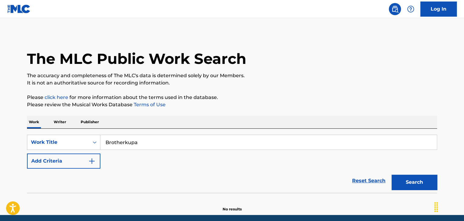
click at [126, 140] on input "Brotherkupa" at bounding box center [268, 142] width 336 height 15
paste input "[DATE] is a good day"
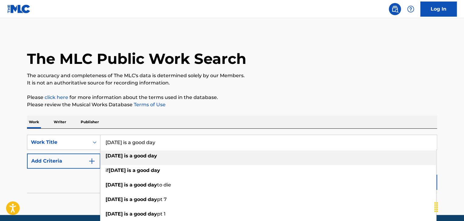
type input "[DATE] is a good day"
click at [87, 163] on button "Add Criteria" at bounding box center [63, 161] width 73 height 15
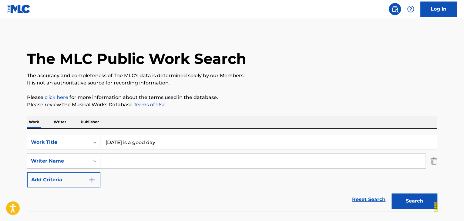
click at [128, 158] on input "Search Form" at bounding box center [262, 161] width 325 height 15
paste input "Brotherkupa"
type input "Brotherkupa"
click at [409, 207] on button "Search" at bounding box center [415, 201] width 46 height 15
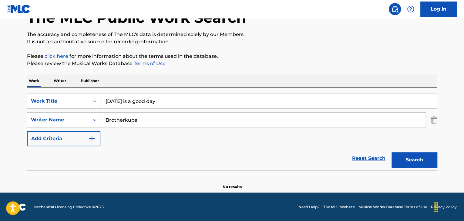
scroll to position [42, 0]
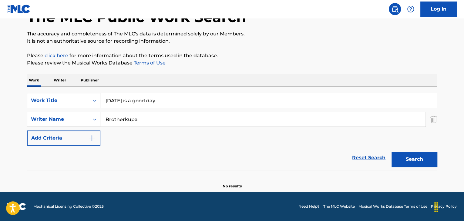
click at [59, 80] on p "Writer" at bounding box center [60, 80] width 16 height 13
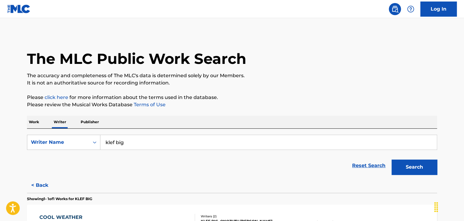
click at [156, 144] on input "klef big" at bounding box center [268, 142] width 336 height 15
paste input "Brotherkupa"
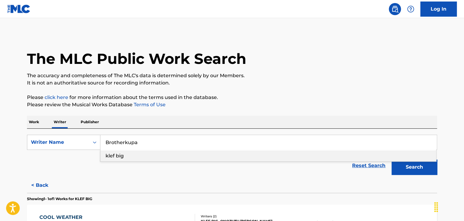
click at [267, 100] on p "Please click here for more information about the terms used in the database." at bounding box center [232, 97] width 410 height 7
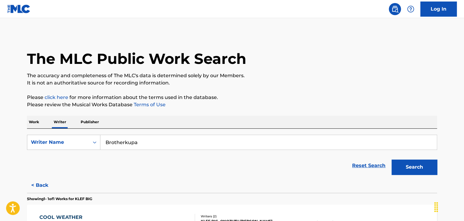
click at [403, 167] on button "Search" at bounding box center [415, 167] width 46 height 15
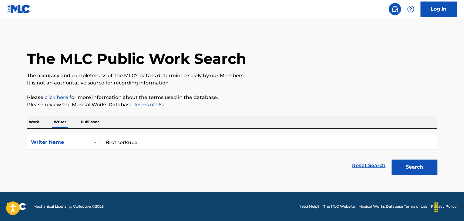
click at [124, 143] on input "Brotherkupa" at bounding box center [268, 142] width 336 height 15
click at [403, 165] on button "Search" at bounding box center [415, 167] width 46 height 15
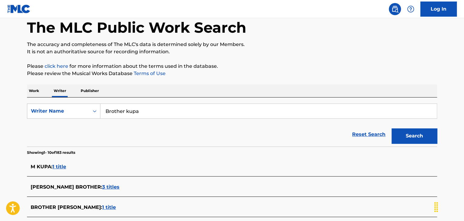
scroll to position [30, 0]
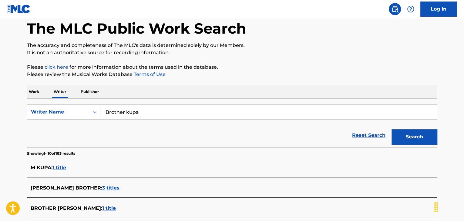
click at [125, 112] on input "Brother kupa" at bounding box center [268, 112] width 336 height 15
drag, startPoint x: 123, startPoint y: 113, endPoint x: 95, endPoint y: 116, distance: 28.7
click at [95, 116] on div "SearchWithCriteria7e330512-319b-466c-b899-42d6667a5d8e Writer Name Brotherkupa" at bounding box center [232, 112] width 410 height 15
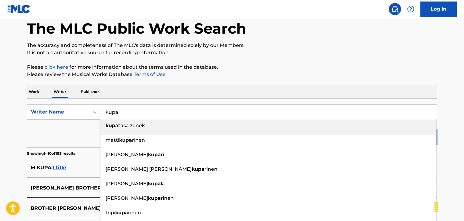
click at [124, 109] on input "kupa" at bounding box center [268, 112] width 336 height 15
paste input "Brother"
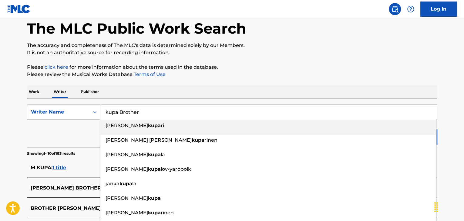
click at [392, 130] on button "Search" at bounding box center [415, 137] width 46 height 15
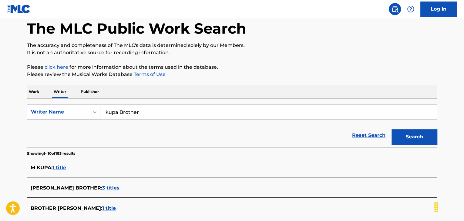
click at [120, 111] on input "kupa Brother" at bounding box center [268, 112] width 336 height 15
paste input "Allo C2S"
click at [411, 140] on button "Search" at bounding box center [415, 137] width 46 height 15
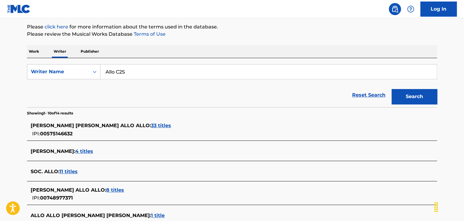
scroll to position [41, 0]
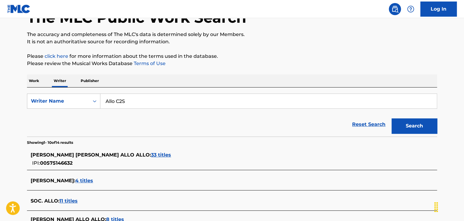
click at [137, 103] on input "Allo C2S" at bounding box center [268, 101] width 336 height 15
paste input "Diaxal"
click at [308, 136] on div "Reset Search Search" at bounding box center [232, 125] width 410 height 24
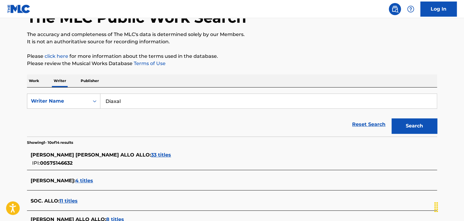
click at [430, 122] on button "Search" at bounding box center [415, 126] width 46 height 15
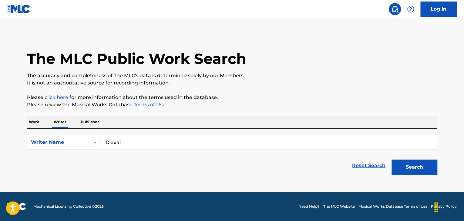
scroll to position [0, 0]
click at [434, 172] on button "Search" at bounding box center [415, 167] width 46 height 15
click at [112, 143] on input "Diaxal" at bounding box center [268, 142] width 336 height 15
click at [416, 169] on button "Search" at bounding box center [415, 167] width 46 height 15
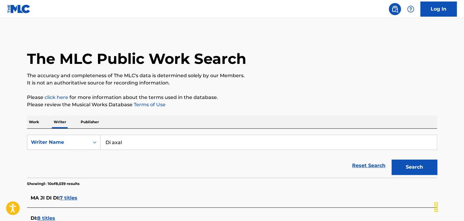
click at [111, 138] on input "Di axal" at bounding box center [268, 142] width 336 height 15
paste input "Composée de [PERSON_NAME]"
click at [140, 141] on input "Composée de [PERSON_NAME]" at bounding box center [268, 142] width 336 height 15
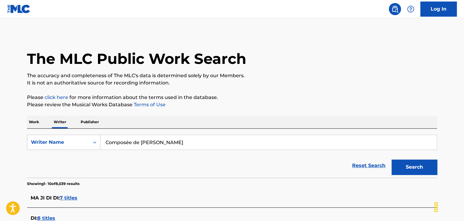
click at [140, 141] on input "Composée de [PERSON_NAME]" at bounding box center [268, 142] width 336 height 15
paste input "La Kadrill"
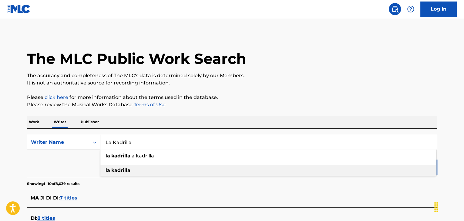
type input "La Kadrilla"
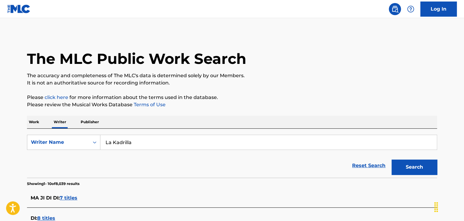
click at [376, 102] on p "Please review the Musical Works Database Terms of Use" at bounding box center [232, 104] width 410 height 7
click at [417, 165] on button "Search" at bounding box center [415, 167] width 46 height 15
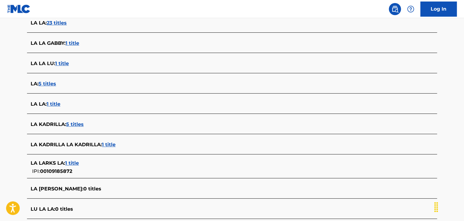
scroll to position [212, 0]
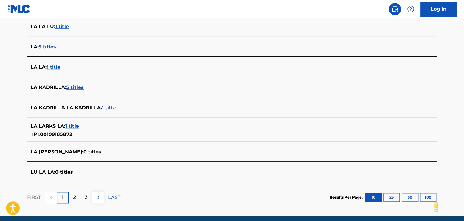
click at [76, 88] on span "5 titles" at bounding box center [75, 88] width 18 height 6
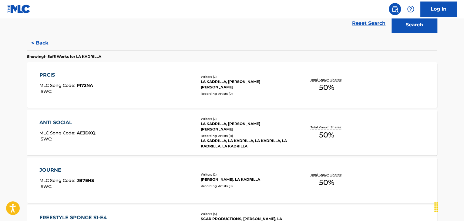
scroll to position [129, 0]
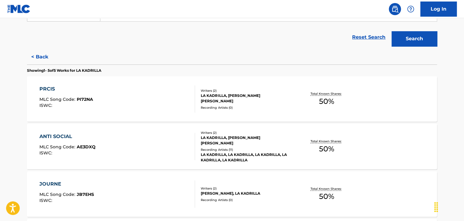
click at [180, 107] on div "PRCIS MLC Song Code : PI72NA ISWC :" at bounding box center [117, 99] width 156 height 27
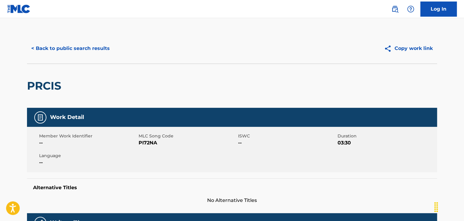
click at [59, 45] on button "< Back to public search results" at bounding box center [70, 48] width 87 height 15
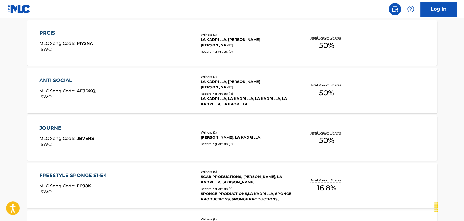
scroll to position [220, 0]
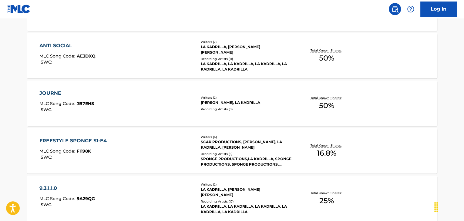
click at [167, 67] on div "ANTI SOCIAL MLC Song Code : AE3DXQ ISWC :" at bounding box center [117, 55] width 156 height 27
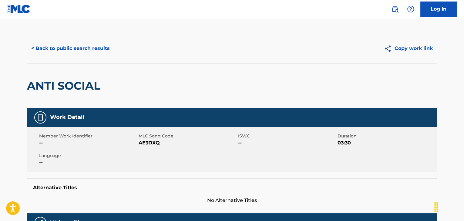
click at [64, 40] on div "< Back to public search results Copy work link" at bounding box center [232, 48] width 410 height 30
click at [67, 47] on button "< Back to public search results" at bounding box center [70, 48] width 87 height 15
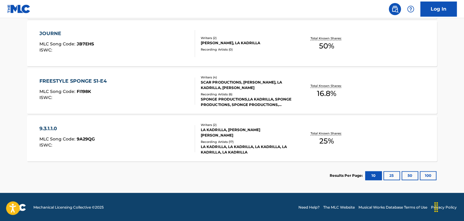
scroll to position [280, 0]
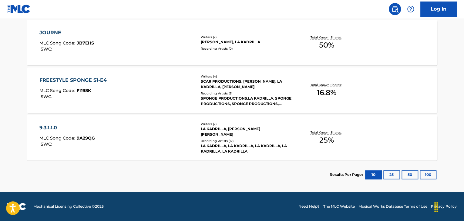
click at [167, 49] on div "JOURNE MLC Song Code : JB7EHS ISWC :" at bounding box center [117, 42] width 156 height 27
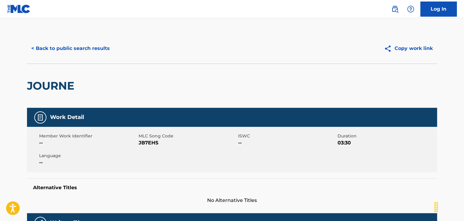
click at [91, 49] on button "< Back to public search results" at bounding box center [70, 48] width 87 height 15
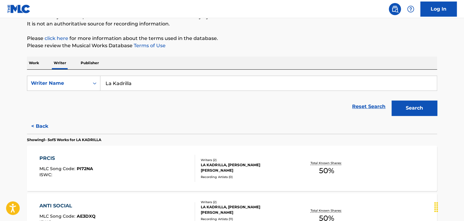
scroll to position [98, 0]
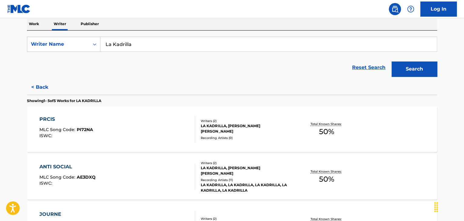
click at [39, 89] on button "< Back" at bounding box center [45, 87] width 36 height 15
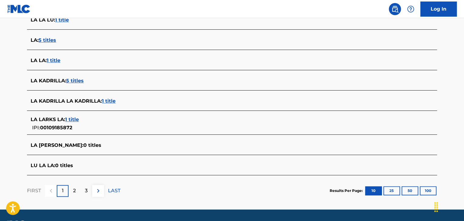
scroll to position [220, 0]
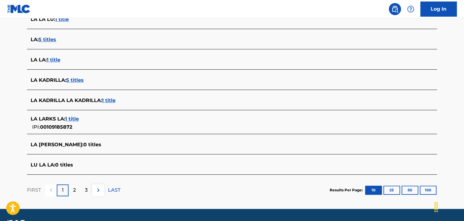
click at [107, 100] on span "1 title" at bounding box center [109, 101] width 14 height 6
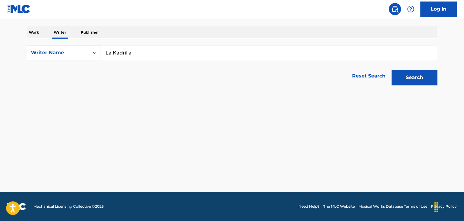
scroll to position [90, 0]
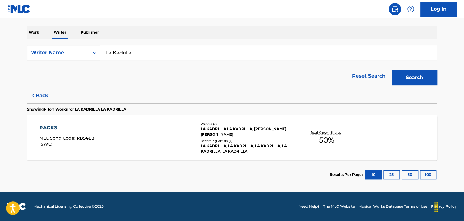
click at [164, 129] on div "RACKS MLC Song Code : RB54EB ISWC :" at bounding box center [117, 137] width 156 height 27
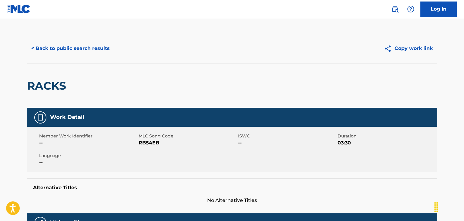
click at [81, 49] on button "< Back to public search results" at bounding box center [70, 48] width 87 height 15
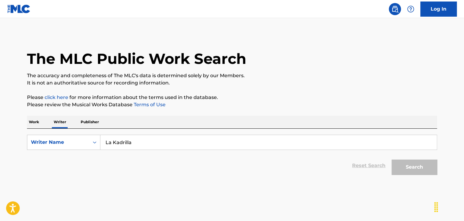
scroll to position [7, 0]
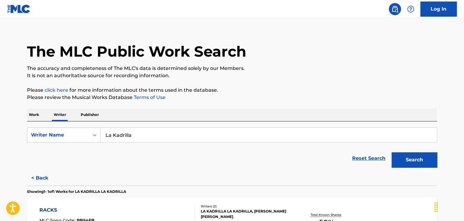
click at [26, 115] on div "The MLC Public Work Search The accuracy and completeness of The MLC's data is d…" at bounding box center [232, 149] width 425 height 246
click at [32, 112] on p "Work" at bounding box center [34, 115] width 14 height 13
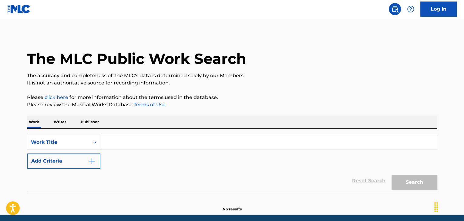
click at [136, 146] on input "Search Form" at bounding box center [268, 142] width 336 height 15
paste input "[PERSON_NAME]"
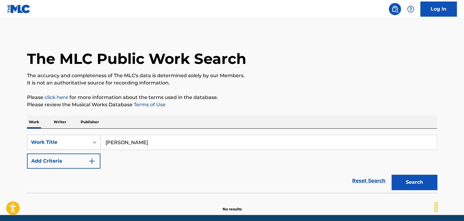
type input "[PERSON_NAME]"
click at [392, 175] on button "Search" at bounding box center [415, 182] width 46 height 15
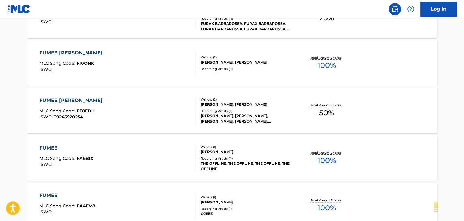
scroll to position [121, 0]
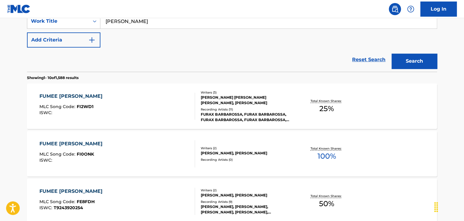
click at [141, 108] on div "FUMEE [PERSON_NAME] MLC Song Code : FI2WD1 ISWC :" at bounding box center [117, 106] width 156 height 27
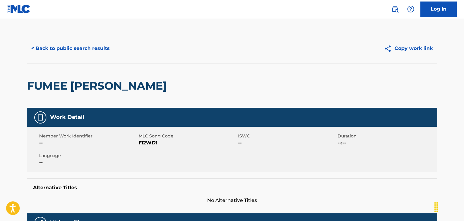
click at [75, 53] on button "< Back to public search results" at bounding box center [70, 48] width 87 height 15
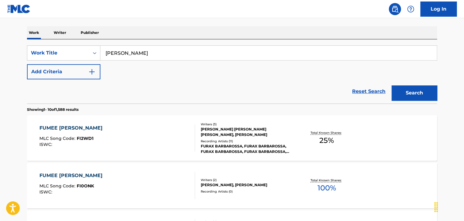
scroll to position [30, 0]
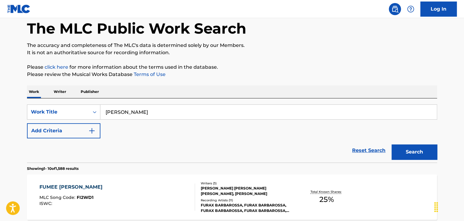
click at [54, 92] on p "Writer" at bounding box center [60, 92] width 16 height 13
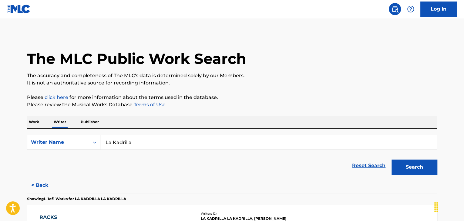
click at [27, 122] on div "The MLC Public Work Search The accuracy and completeness of The MLC's data is d…" at bounding box center [232, 156] width 425 height 246
click at [39, 120] on p "Work" at bounding box center [34, 122] width 14 height 13
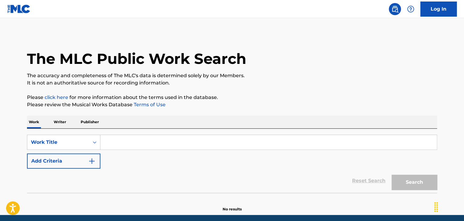
click at [127, 141] on input "Search Form" at bounding box center [268, 142] width 336 height 15
paste input "[PERSON_NAME]"
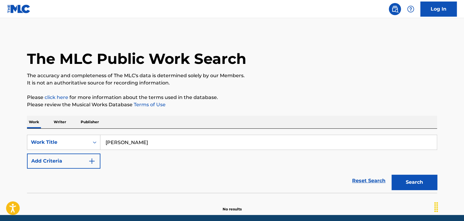
type input "[PERSON_NAME]"
click at [154, 175] on div "Reset Search Search" at bounding box center [232, 181] width 410 height 24
click at [81, 163] on button "Add Criteria" at bounding box center [63, 161] width 73 height 15
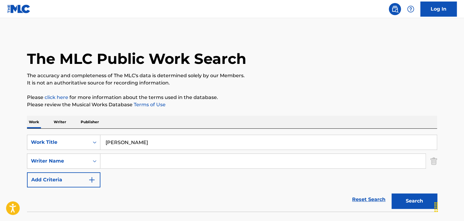
click at [127, 166] on input "Search Form" at bounding box center [262, 161] width 325 height 15
paste input "[PERSON_NAME]"
type input "[PERSON_NAME]"
click at [293, 93] on div "The MLC Public Work Search The accuracy and completeness of The MLC's data is d…" at bounding box center [232, 132] width 425 height 198
click at [421, 201] on button "Search" at bounding box center [415, 201] width 46 height 15
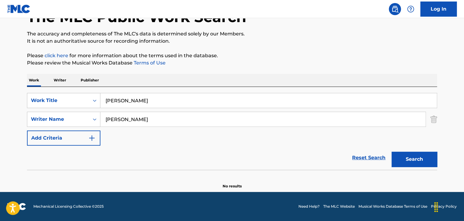
scroll to position [42, 0]
click at [62, 80] on p "Writer" at bounding box center [60, 80] width 16 height 13
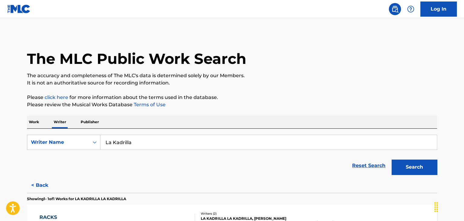
click at [153, 141] on input "La Kadrilla" at bounding box center [268, 142] width 336 height 15
paste input "[PERSON_NAME]"
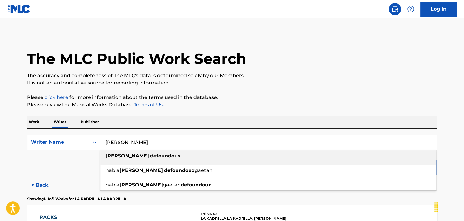
type input "[PERSON_NAME]"
click at [244, 110] on div "The MLC Public Work Search The accuracy and completeness of The MLC's data is d…" at bounding box center [232, 156] width 425 height 246
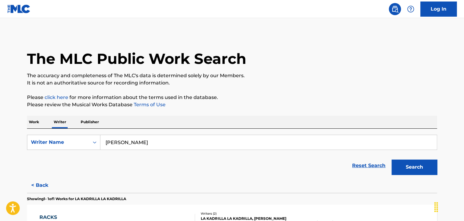
click at [411, 173] on button "Search" at bounding box center [415, 167] width 46 height 15
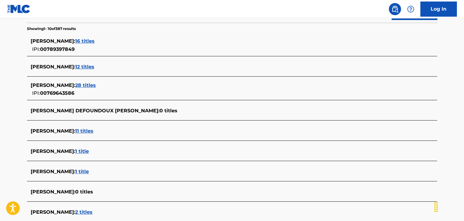
scroll to position [152, 0]
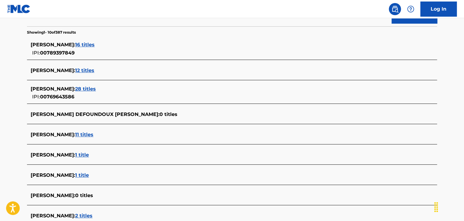
click at [96, 88] on span "28 titles" at bounding box center [85, 89] width 21 height 6
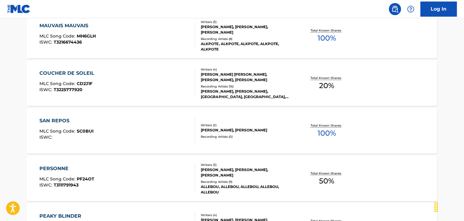
scroll to position [309, 0]
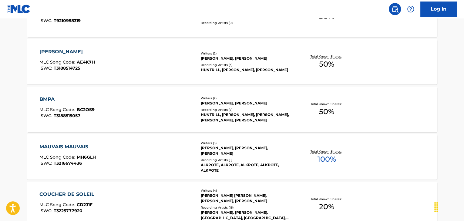
click at [178, 150] on div "MAUVAIS MAUVAIS MLC Song Code : MH6GLH ISWC : T3216674436" at bounding box center [117, 156] width 156 height 27
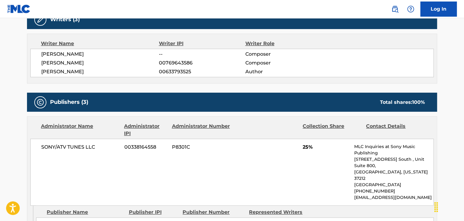
scroll to position [182, 0]
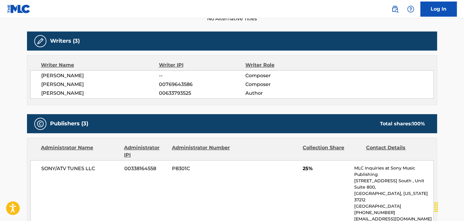
click at [86, 85] on span "[PERSON_NAME]" at bounding box center [100, 84] width 118 height 7
click at [167, 85] on span "00769643586" at bounding box center [202, 84] width 86 height 7
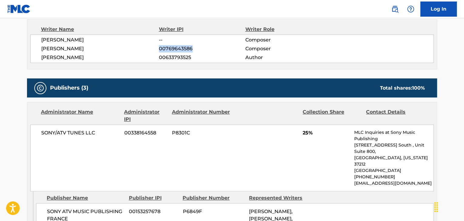
scroll to position [243, 0]
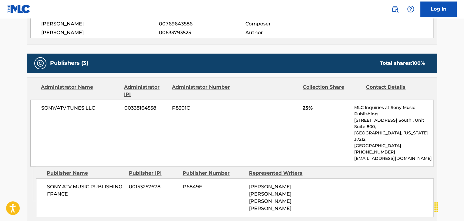
click at [69, 108] on span "SONY/ATV TUNES LLC" at bounding box center [80, 108] width 79 height 7
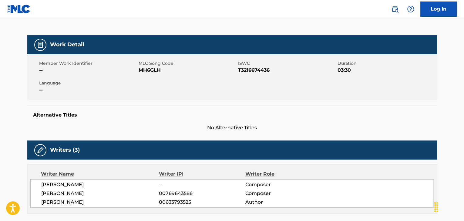
scroll to position [30, 0]
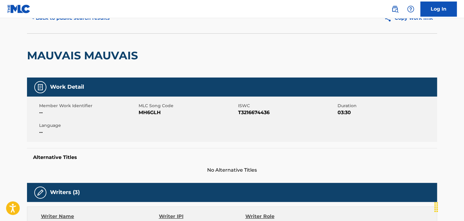
click at [150, 113] on span "MH6GLH" at bounding box center [188, 112] width 98 height 7
click at [74, 23] on button "< Back to public search results" at bounding box center [70, 18] width 87 height 15
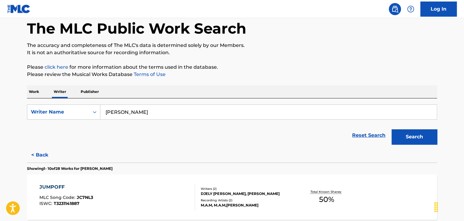
click at [133, 116] on input "[PERSON_NAME]" at bounding box center [268, 112] width 336 height 15
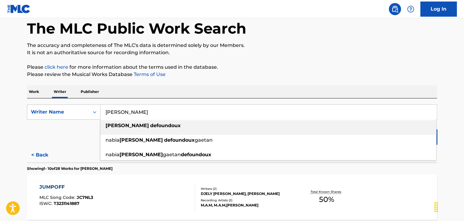
paste input "[PERSON_NAME]"
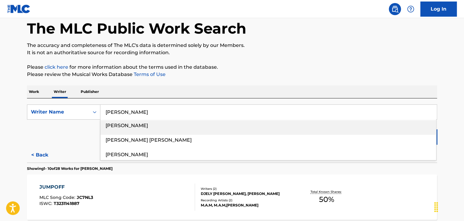
type input "[PERSON_NAME]"
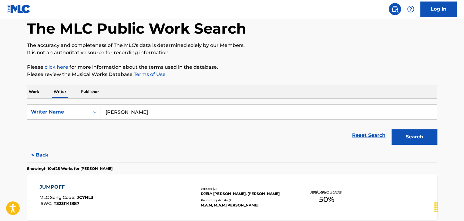
click at [403, 142] on button "Search" at bounding box center [415, 137] width 46 height 15
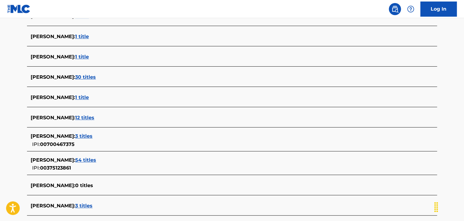
scroll to position [212, 0]
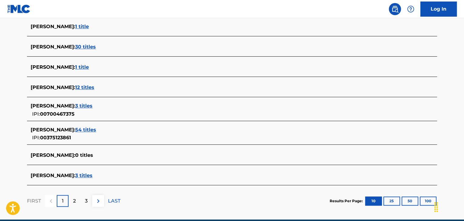
click at [81, 131] on span "54 titles" at bounding box center [85, 130] width 21 height 6
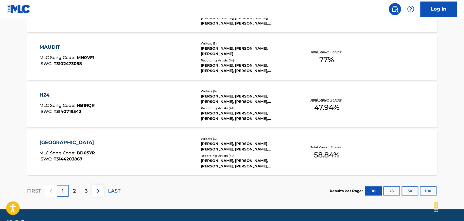
scroll to position [521, 0]
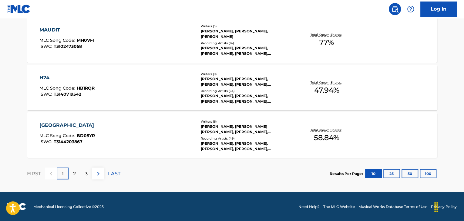
click at [174, 136] on div "BALI MLC Song Code : BD05YR ISWC : T3144203867" at bounding box center [117, 135] width 156 height 27
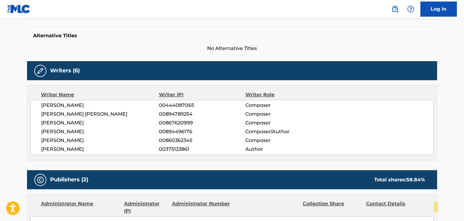
scroll to position [152, 0]
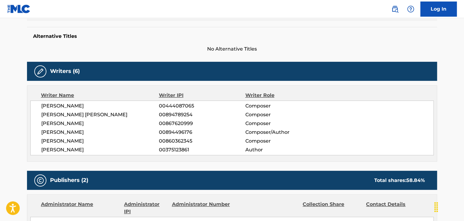
click at [60, 150] on span "[PERSON_NAME]" at bounding box center [100, 150] width 118 height 7
click at [176, 151] on span "00375123861" at bounding box center [202, 150] width 86 height 7
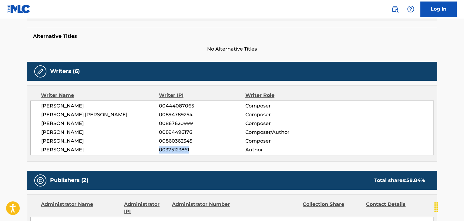
scroll to position [243, 0]
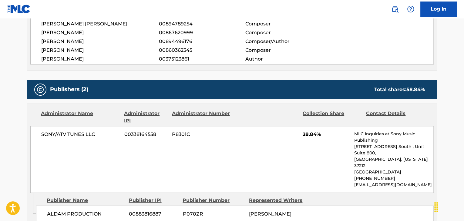
click at [71, 134] on span "SONY/ATV TUNES LLC" at bounding box center [80, 134] width 79 height 7
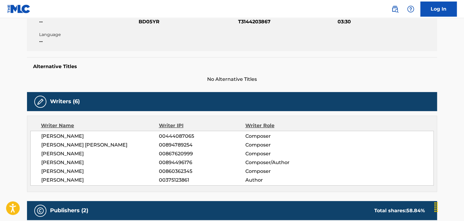
scroll to position [0, 0]
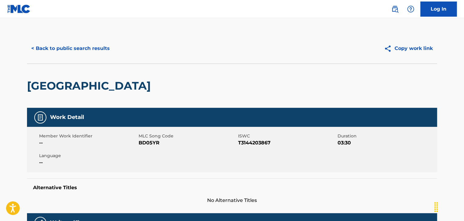
click at [143, 143] on span "BD05YR" at bounding box center [188, 143] width 98 height 7
click at [84, 42] on button "< Back to public search results" at bounding box center [70, 48] width 87 height 15
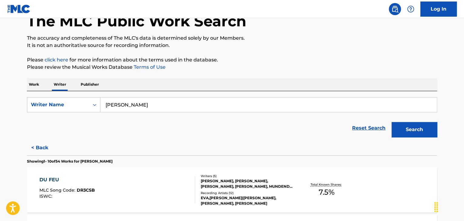
scroll to position [36, 0]
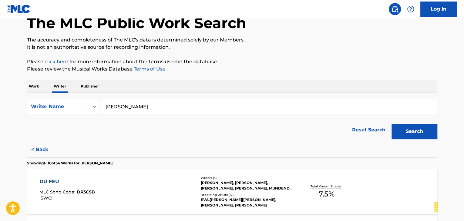
click at [136, 104] on input "[PERSON_NAME]" at bounding box center [268, 106] width 336 height 15
paste input "[PERSON_NAME]"
type input "[PERSON_NAME]"
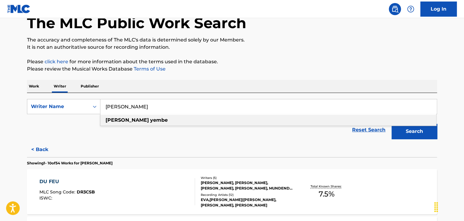
click at [407, 131] on button "Search" at bounding box center [415, 131] width 46 height 15
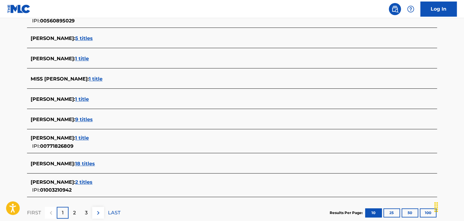
scroll to position [218, 0]
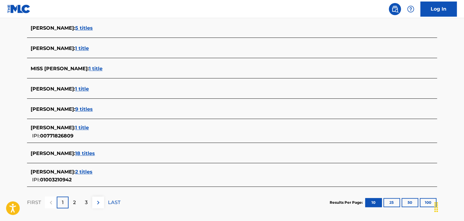
click at [82, 173] on span "2 titles" at bounding box center [83, 172] width 17 height 6
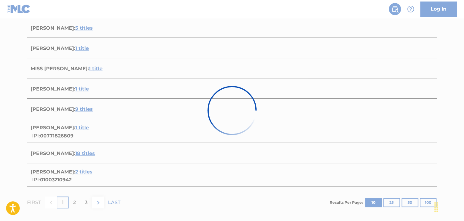
scroll to position [137, 0]
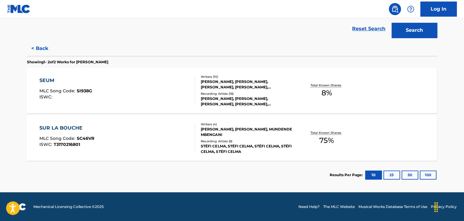
click at [158, 128] on div "SUR LA BOUCHE MLC Song Code : SC46VR ISWC : T3170216801" at bounding box center [117, 138] width 156 height 27
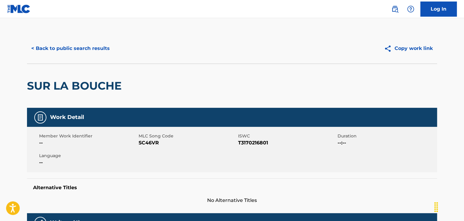
click at [93, 55] on button "< Back to public search results" at bounding box center [70, 48] width 87 height 15
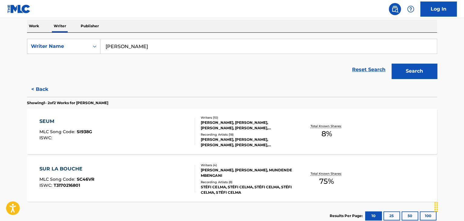
scroll to position [129, 0]
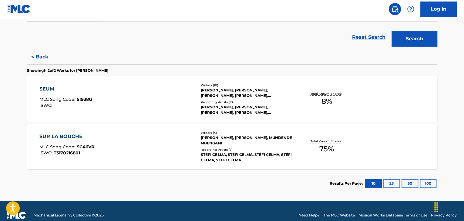
click at [122, 91] on div "SEUM MLC Song Code : SI938G ISWC :" at bounding box center [117, 99] width 156 height 27
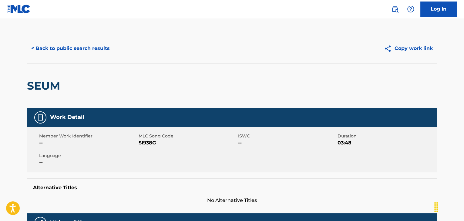
click at [73, 51] on button "< Back to public search results" at bounding box center [70, 48] width 87 height 15
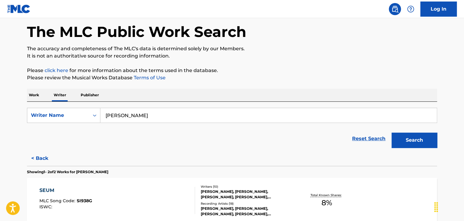
scroll to position [38, 0]
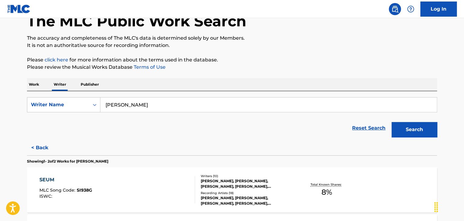
click at [128, 109] on input "[PERSON_NAME]" at bounding box center [268, 105] width 336 height 15
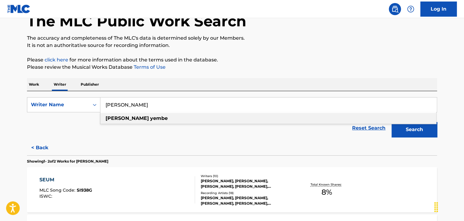
click at [96, 186] on div "SEUM MLC Song Code : SI938G ISWC :" at bounding box center [117, 190] width 156 height 27
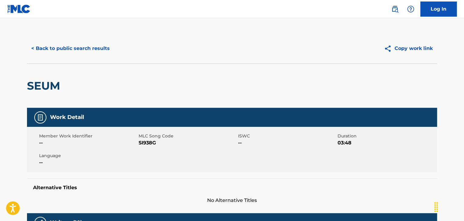
click at [96, 186] on h5 "Alternative Titles" at bounding box center [232, 188] width 398 height 6
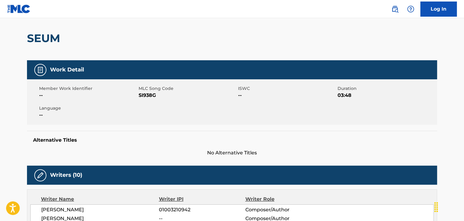
scroll to position [121, 0]
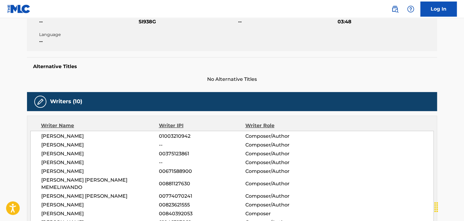
click at [75, 139] on span "[PERSON_NAME]" at bounding box center [100, 136] width 118 height 7
click at [168, 140] on div "[PERSON_NAME] 01003210942 Composer/Author [PERSON_NAME] -- Composer/Author [PER…" at bounding box center [231, 179] width 403 height 97
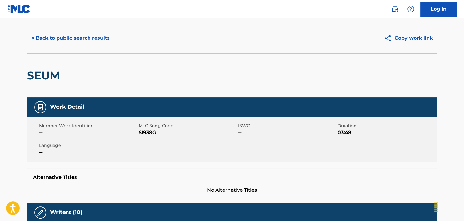
scroll to position [0, 0]
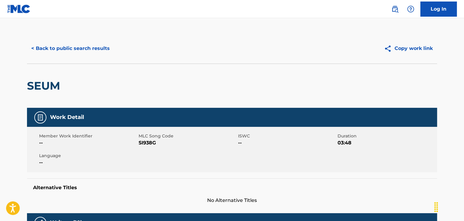
click at [84, 45] on button "< Back to public search results" at bounding box center [70, 48] width 87 height 15
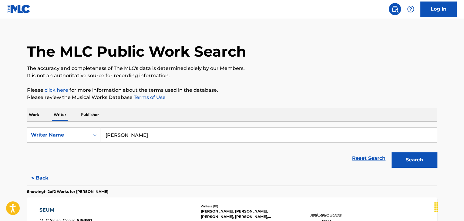
click at [140, 129] on input "[PERSON_NAME]" at bounding box center [268, 135] width 336 height 15
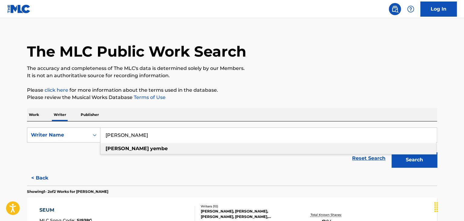
paste input "hef Bandit"
type input "Chef Bandit"
click at [275, 92] on p "Please click here for more information about the terms used in the database." at bounding box center [232, 90] width 410 height 7
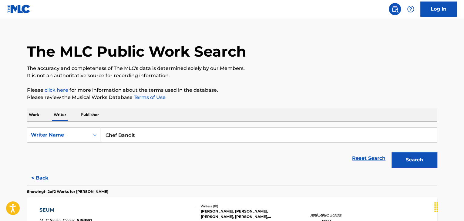
click at [400, 159] on button "Search" at bounding box center [415, 160] width 46 height 15
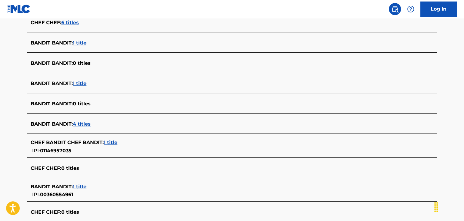
scroll to position [189, 0]
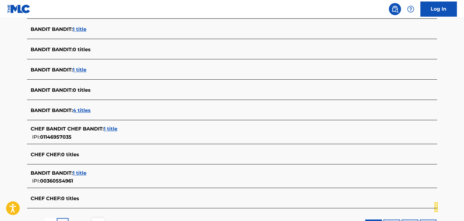
click at [110, 127] on span "1 title" at bounding box center [111, 129] width 14 height 6
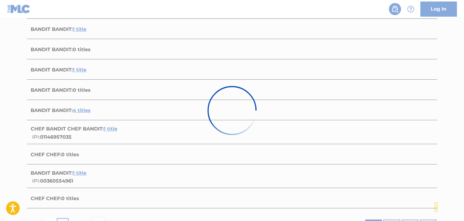
scroll to position [90, 0]
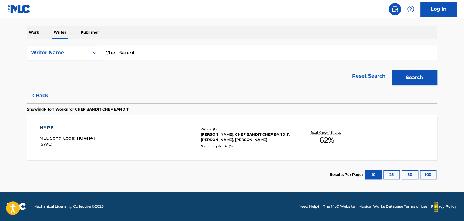
click at [157, 136] on div "HYPE MLC Song Code : HQ4H4T ISWC :" at bounding box center [117, 137] width 156 height 27
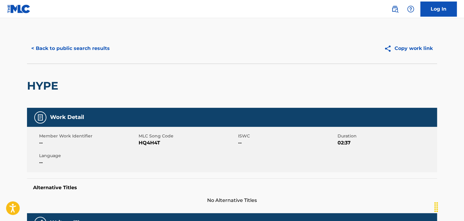
click at [68, 49] on button "< Back to public search results" at bounding box center [70, 48] width 87 height 15
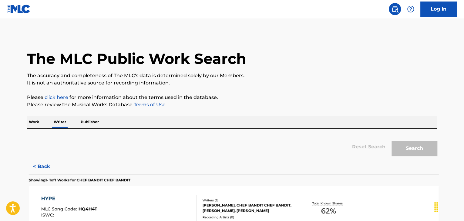
scroll to position [7, 0]
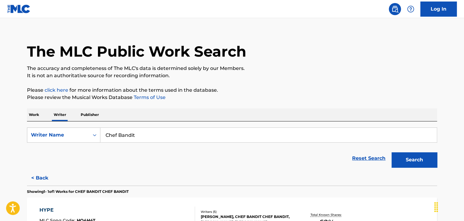
click at [34, 116] on p "Work" at bounding box center [34, 115] width 14 height 13
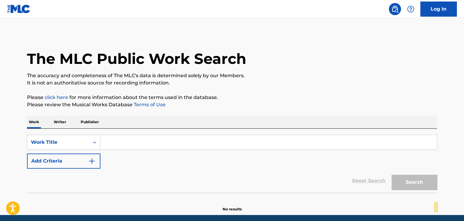
click at [124, 146] on input "Search Form" at bounding box center [268, 142] width 336 height 15
paste input "Плохо"
type input "Плохо"
click at [84, 164] on button "Add Criteria" at bounding box center [63, 161] width 73 height 15
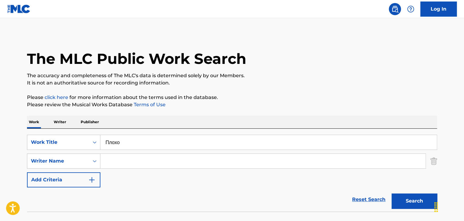
click at [131, 161] on input "Search Form" at bounding box center [262, 161] width 325 height 15
type input "[PERSON_NAME]"
click at [289, 107] on p "Please review the Musical Works Database Terms of Use" at bounding box center [232, 104] width 410 height 7
click at [425, 205] on button "Search" at bounding box center [415, 201] width 46 height 15
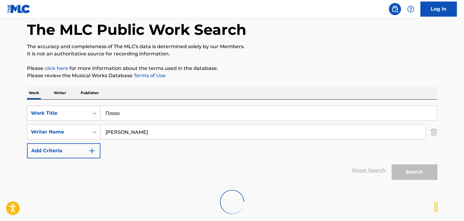
scroll to position [42, 0]
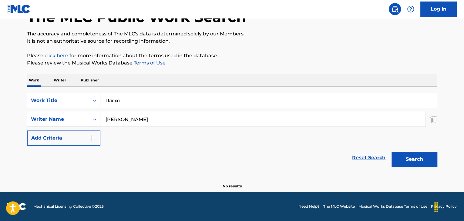
click at [55, 80] on p "Writer" at bounding box center [60, 80] width 16 height 13
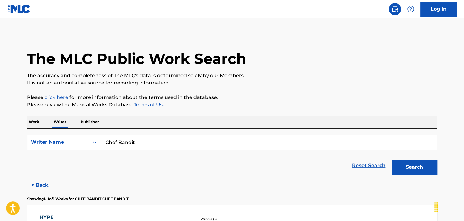
click at [137, 142] on input "Chef Bandit" at bounding box center [268, 142] width 336 height 15
paste input "[PERSON_NAME]"
click at [115, 141] on input "Chef [PERSON_NAME]" at bounding box center [268, 142] width 336 height 15
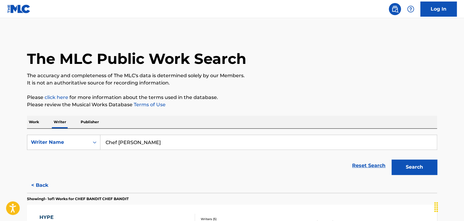
click at [115, 141] on input "Chef [PERSON_NAME]" at bounding box center [268, 142] width 336 height 15
paste input "Search Form"
type input "[PERSON_NAME]"
click at [248, 105] on p "Please review the Musical Works Database Terms of Use" at bounding box center [232, 104] width 410 height 7
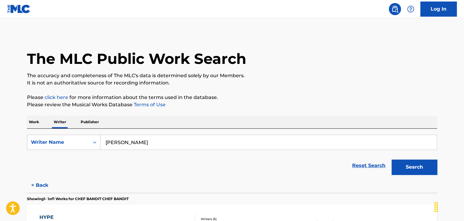
click at [406, 163] on button "Search" at bounding box center [415, 167] width 46 height 15
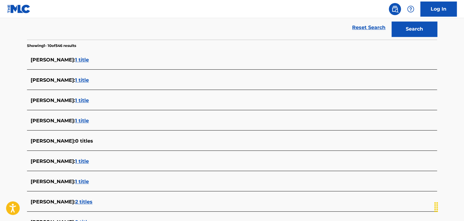
scroll to position [152, 0]
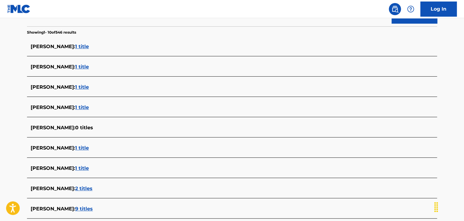
click at [89, 171] on span "1 title" at bounding box center [82, 169] width 14 height 6
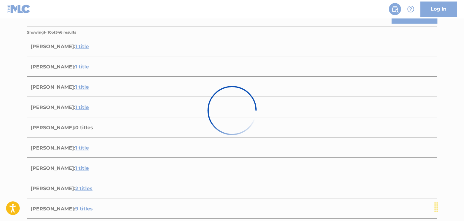
scroll to position [90, 0]
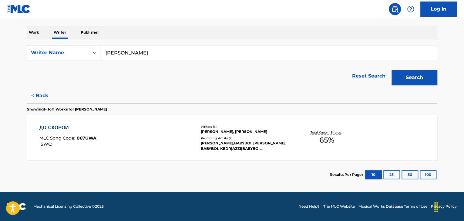
click at [150, 139] on div "ДО СКОРОЙ MLC Song Code : 067UWA ISWC :" at bounding box center [117, 137] width 156 height 27
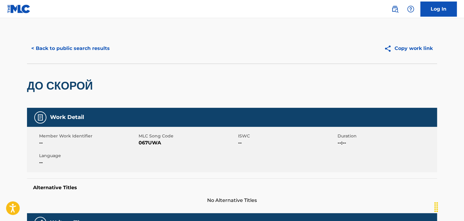
click at [71, 45] on button "< Back to public search results" at bounding box center [70, 48] width 87 height 15
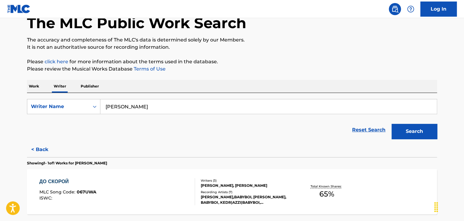
scroll to position [90, 0]
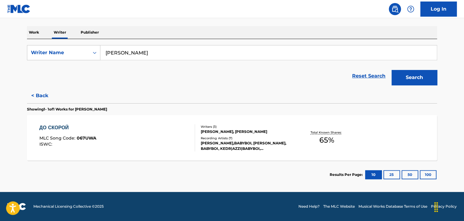
click at [43, 96] on button "< Back" at bounding box center [45, 95] width 36 height 15
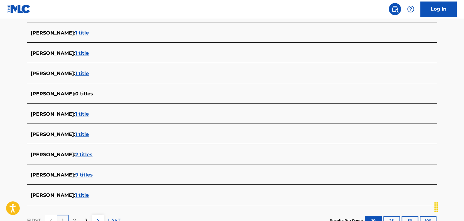
scroll to position [211, 0]
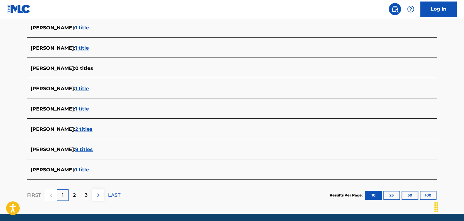
click at [93, 127] on span "2 titles" at bounding box center [83, 129] width 17 height 6
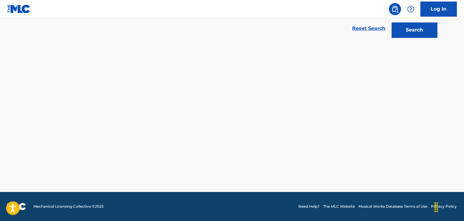
scroll to position [137, 0]
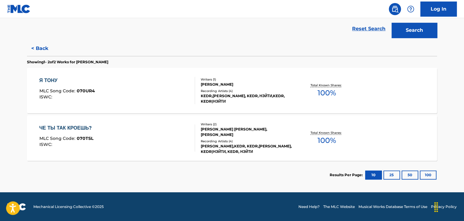
click at [163, 134] on div "ЧЕ ТЫ ТАК КРОЕШЬ? MLC Song Code : 070TSL ISWC :" at bounding box center [117, 138] width 156 height 27
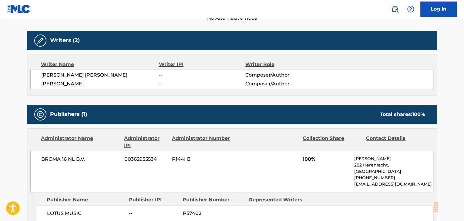
scroll to position [212, 0]
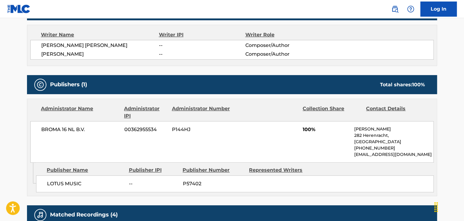
click at [65, 130] on span "BROMA 16 NL B.V." at bounding box center [80, 129] width 79 height 7
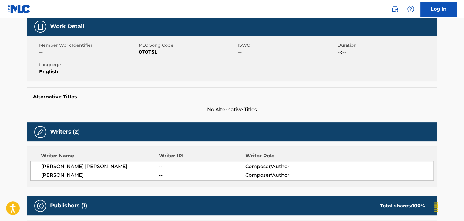
scroll to position [0, 0]
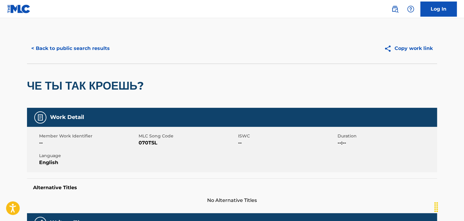
click at [145, 142] on span "070TSL" at bounding box center [188, 143] width 98 height 7
click at [90, 45] on button "< Back to public search results" at bounding box center [70, 48] width 87 height 15
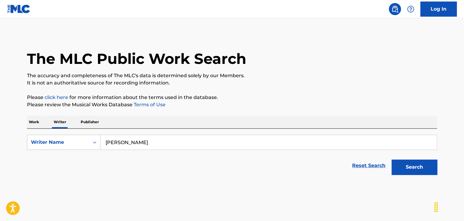
scroll to position [7, 0]
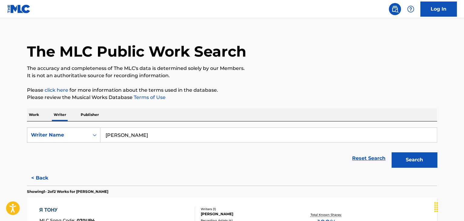
click at [126, 131] on input "[PERSON_NAME]" at bounding box center [268, 135] width 336 height 15
type input "[PERSON_NAME]"
click at [421, 168] on div "Search" at bounding box center [413, 159] width 49 height 24
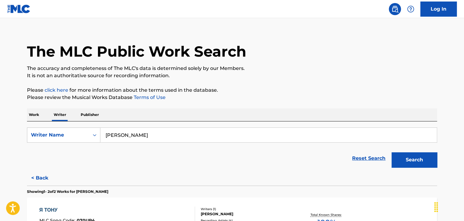
click at [416, 165] on button "Search" at bounding box center [415, 160] width 46 height 15
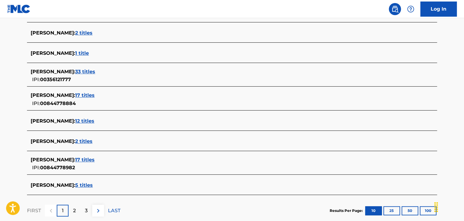
scroll to position [220, 0]
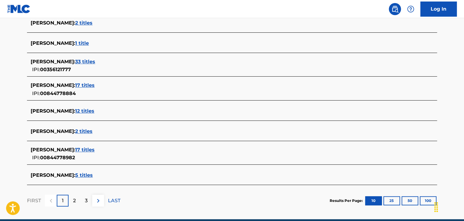
click at [75, 59] on span "33 titles" at bounding box center [85, 62] width 20 height 6
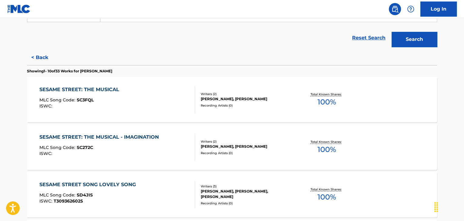
scroll to position [68, 0]
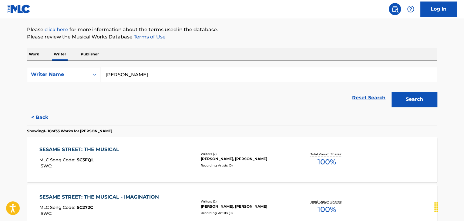
click at [42, 118] on button "< Back" at bounding box center [45, 117] width 36 height 15
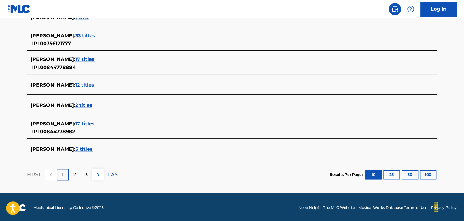
scroll to position [247, 0]
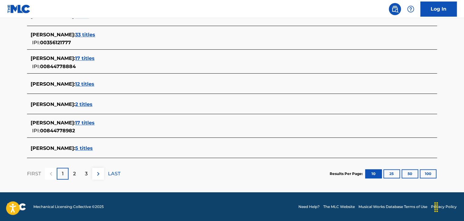
click at [75, 151] on span "5 titles" at bounding box center [84, 149] width 18 height 6
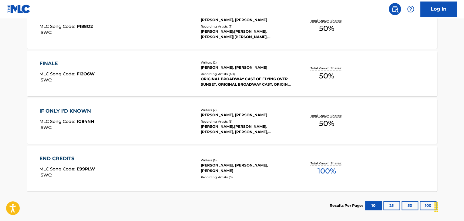
scroll to position [280, 0]
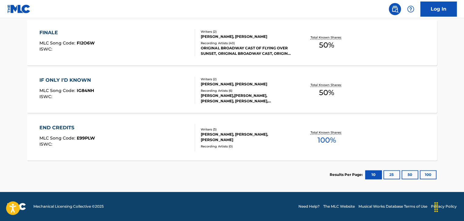
click at [289, 132] on div "[PERSON_NAME], [PERSON_NAME], [PERSON_NAME]" at bounding box center [247, 137] width 92 height 11
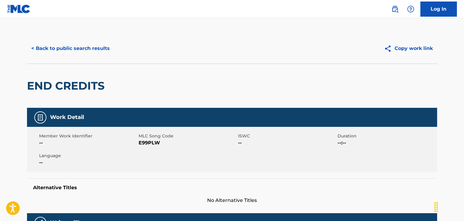
click at [73, 37] on div "< Back to public search results Copy work link" at bounding box center [232, 48] width 410 height 30
click at [74, 44] on button "< Back to public search results" at bounding box center [70, 48] width 87 height 15
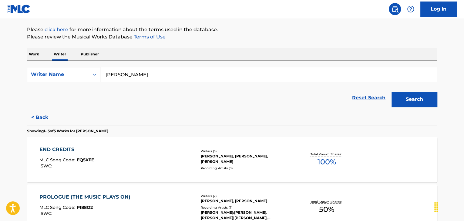
scroll to position [68, 0]
click at [39, 116] on button "< Back" at bounding box center [45, 117] width 36 height 15
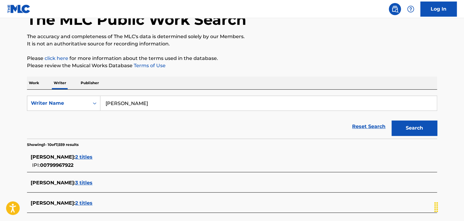
scroll to position [7, 0]
